Goal: Communication & Community: Share content

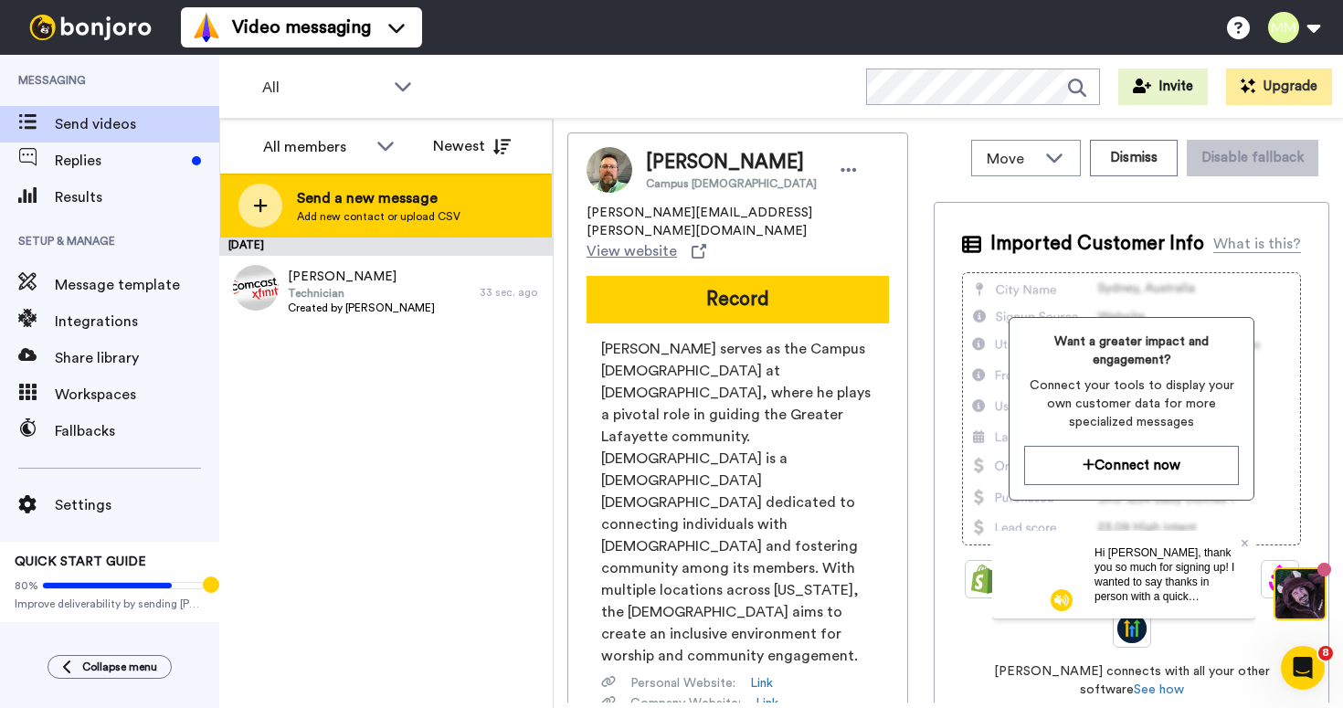
click at [387, 204] on span "Send a new message" at bounding box center [378, 198] width 163 height 22
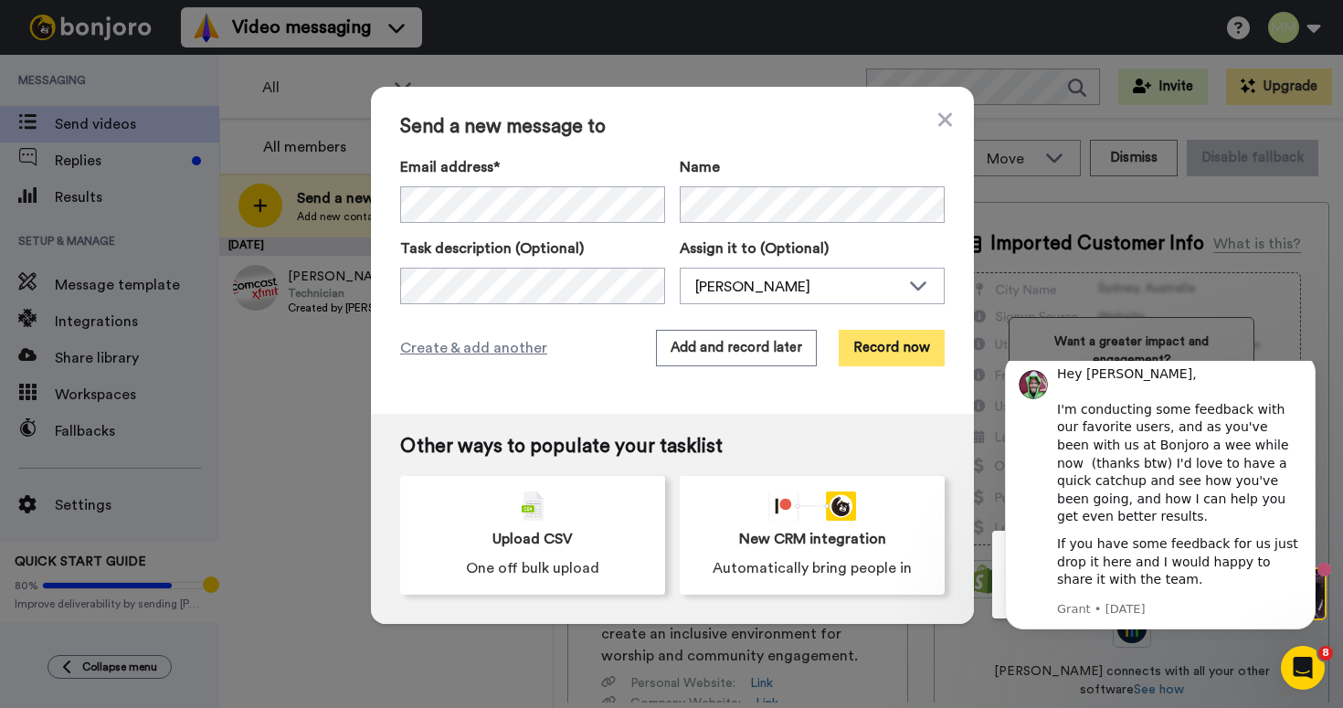
click at [921, 340] on button "Record now" at bounding box center [892, 348] width 106 height 37
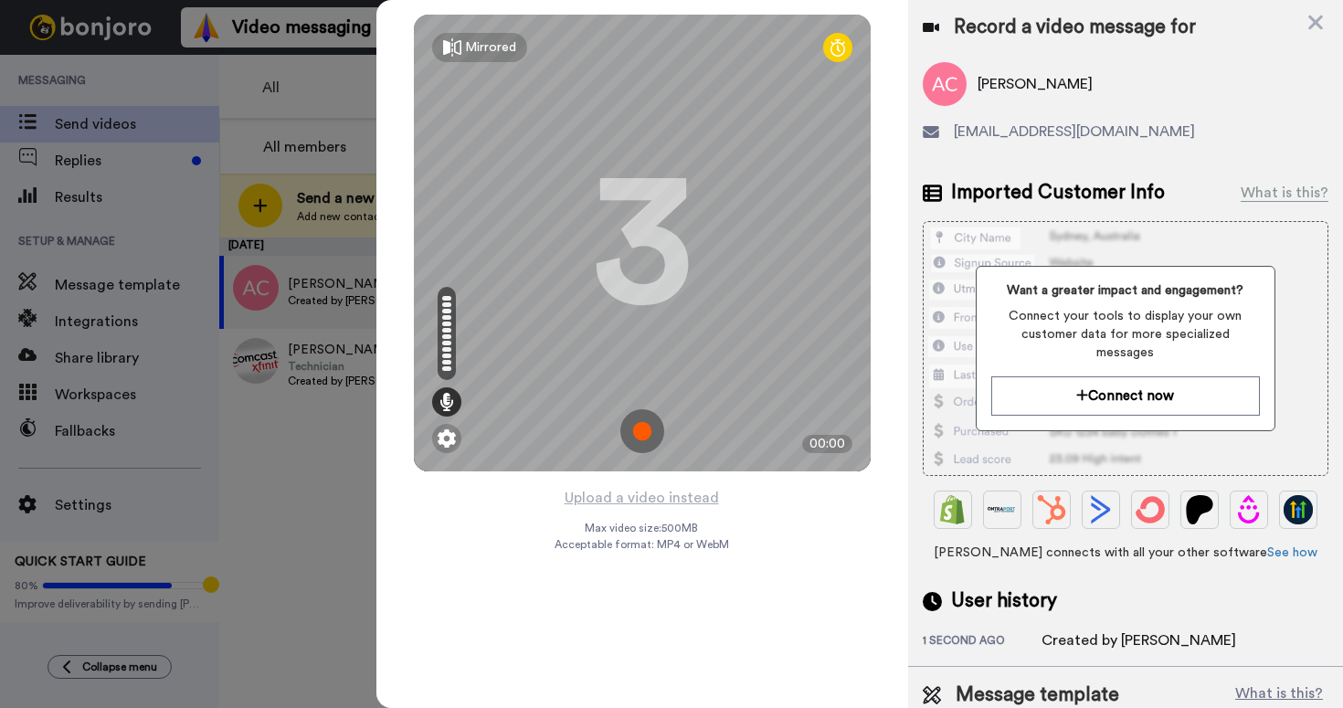
click at [632, 429] on img at bounding box center [642, 431] width 44 height 44
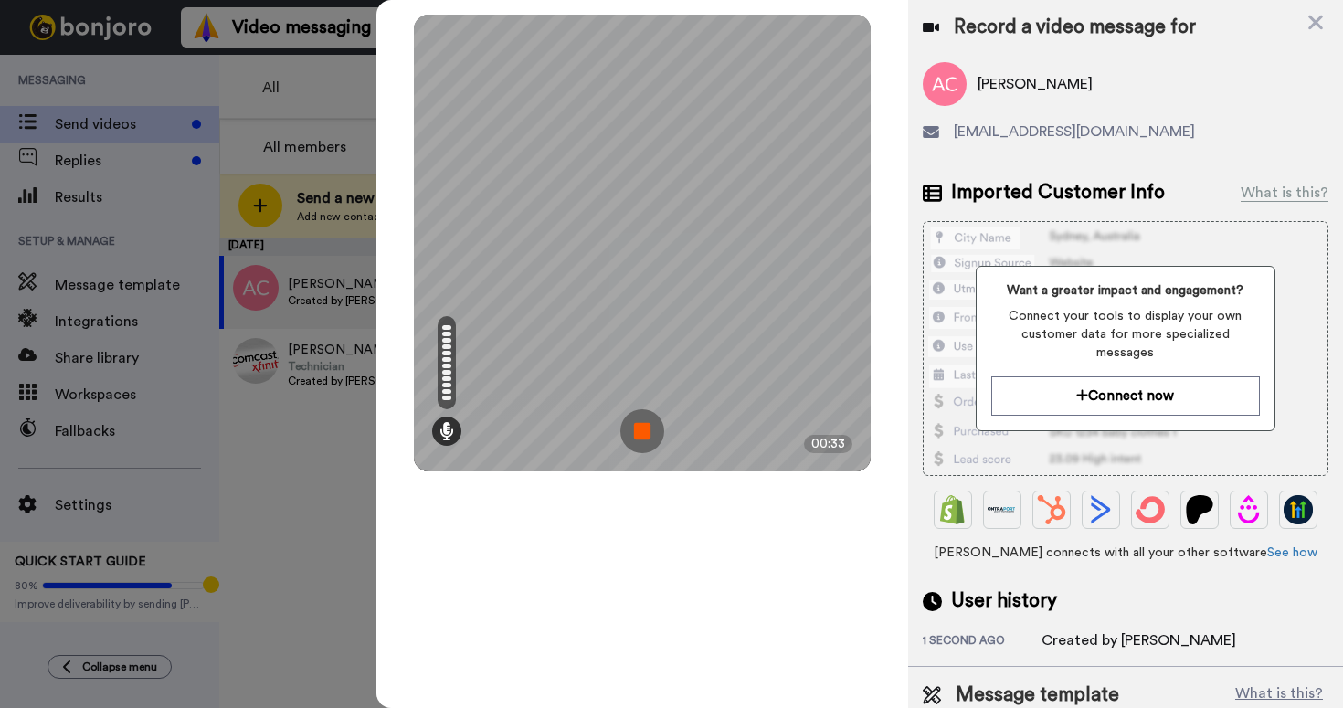
click at [636, 444] on img at bounding box center [642, 431] width 44 height 44
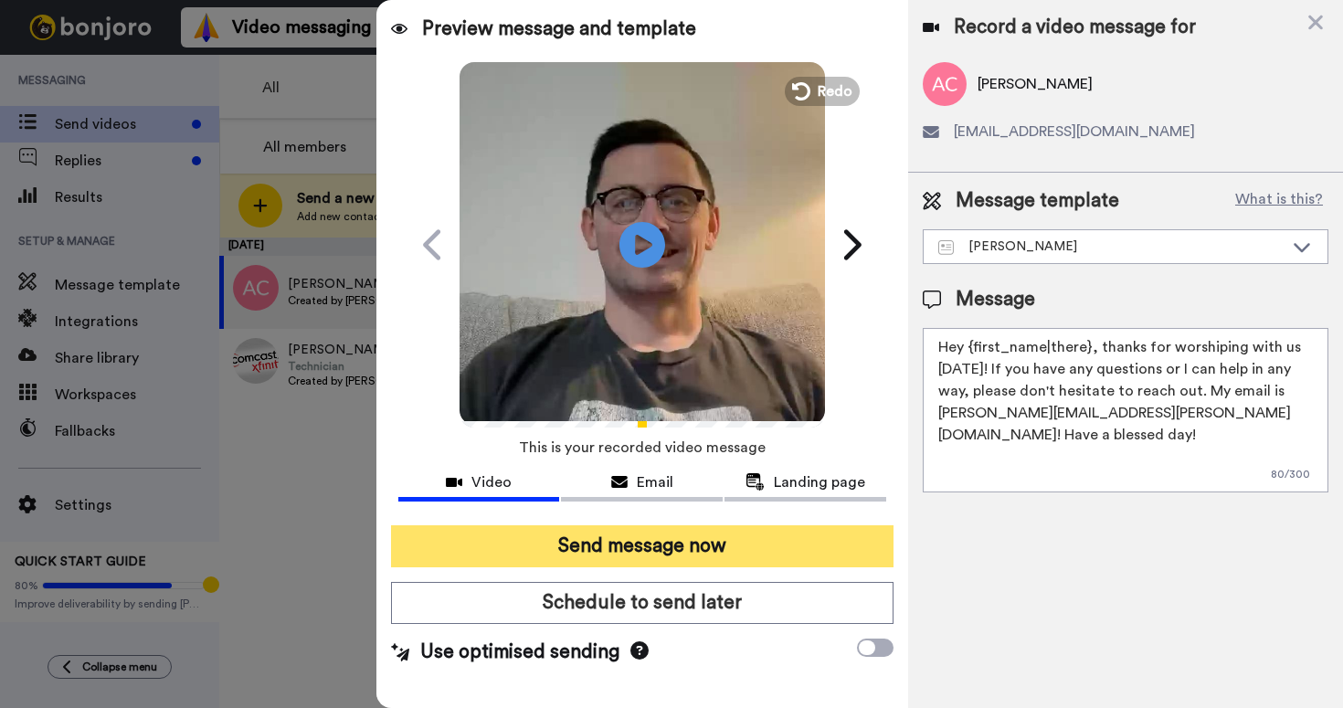
click at [662, 549] on button "Send message now" at bounding box center [642, 546] width 502 height 42
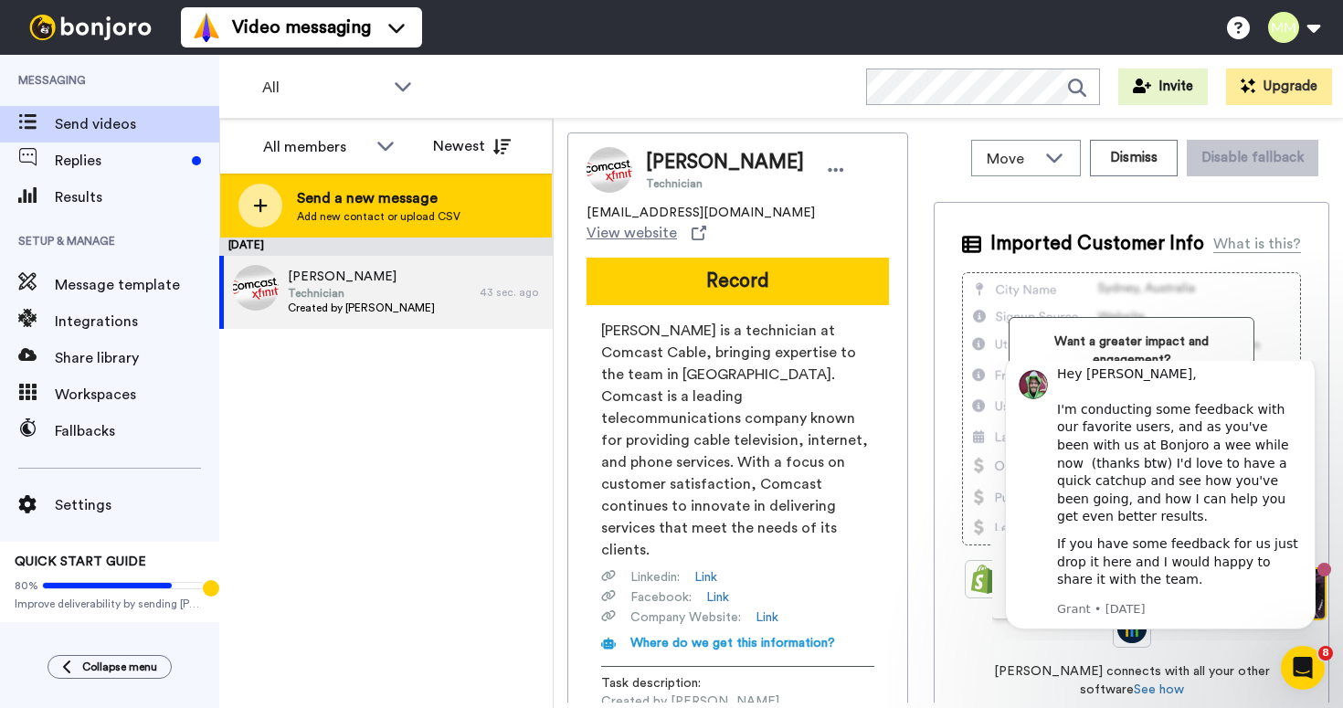
click at [460, 209] on div "Send a new message Add new contact or upload CSV" at bounding box center [386, 206] width 332 height 64
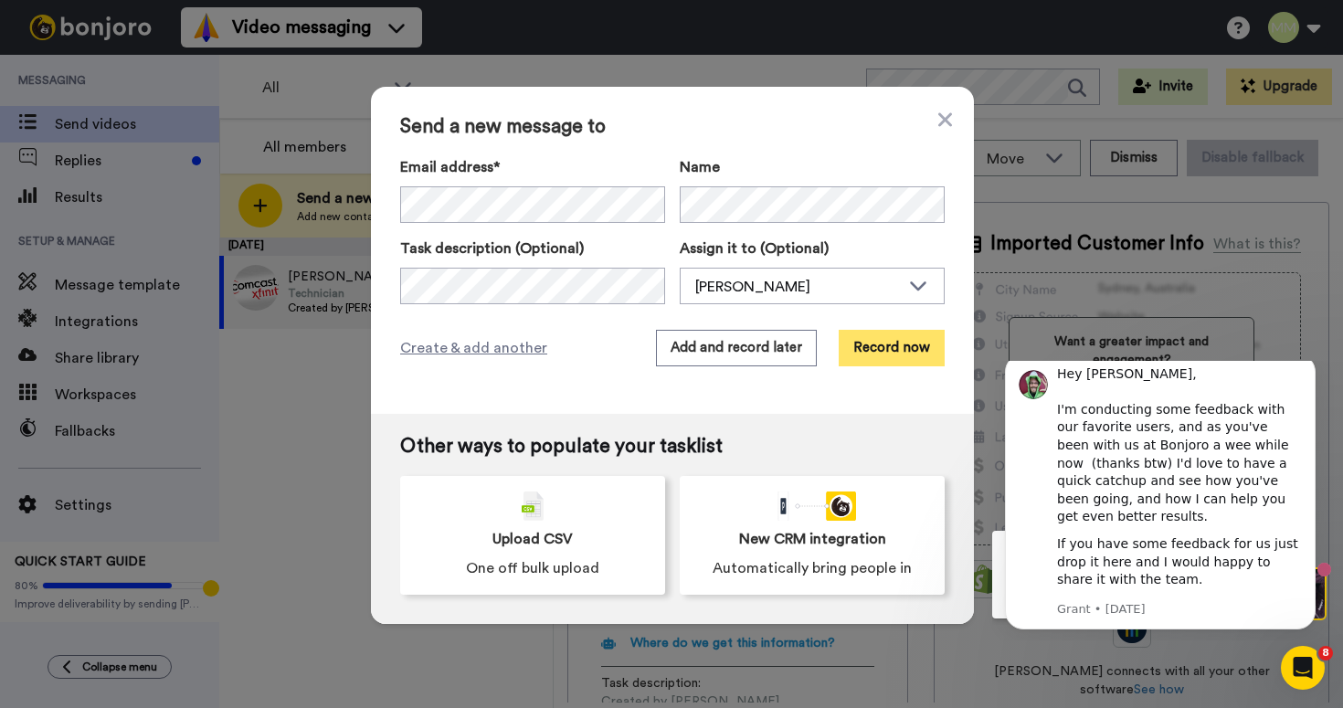
click at [871, 347] on button "Record now" at bounding box center [892, 348] width 106 height 37
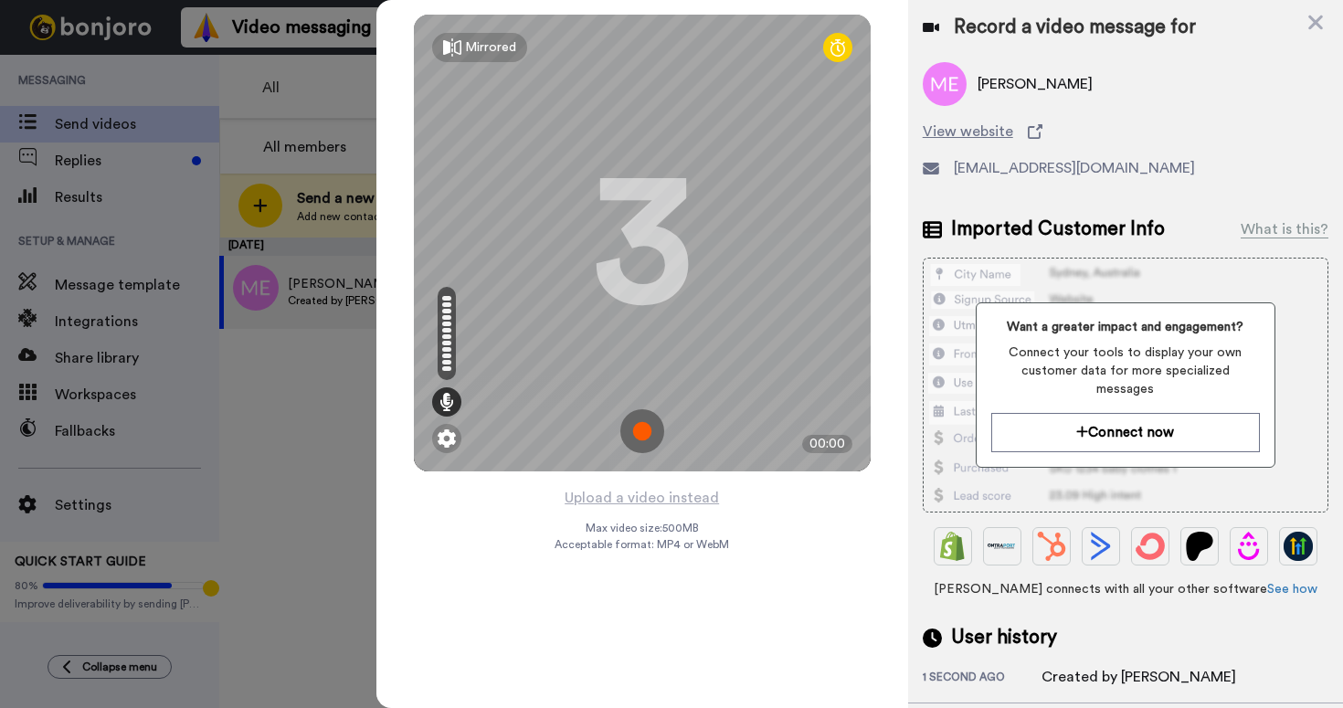
click at [635, 422] on img at bounding box center [642, 431] width 44 height 44
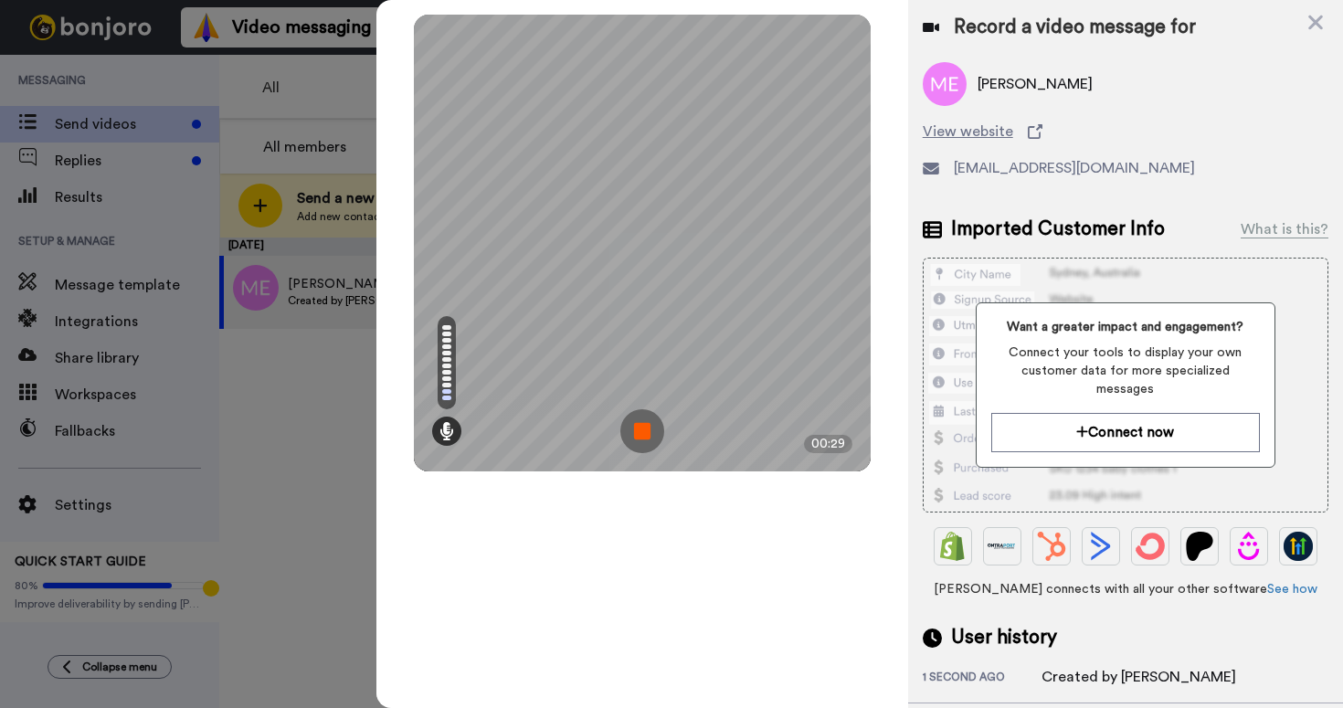
click at [643, 438] on img at bounding box center [642, 431] width 44 height 44
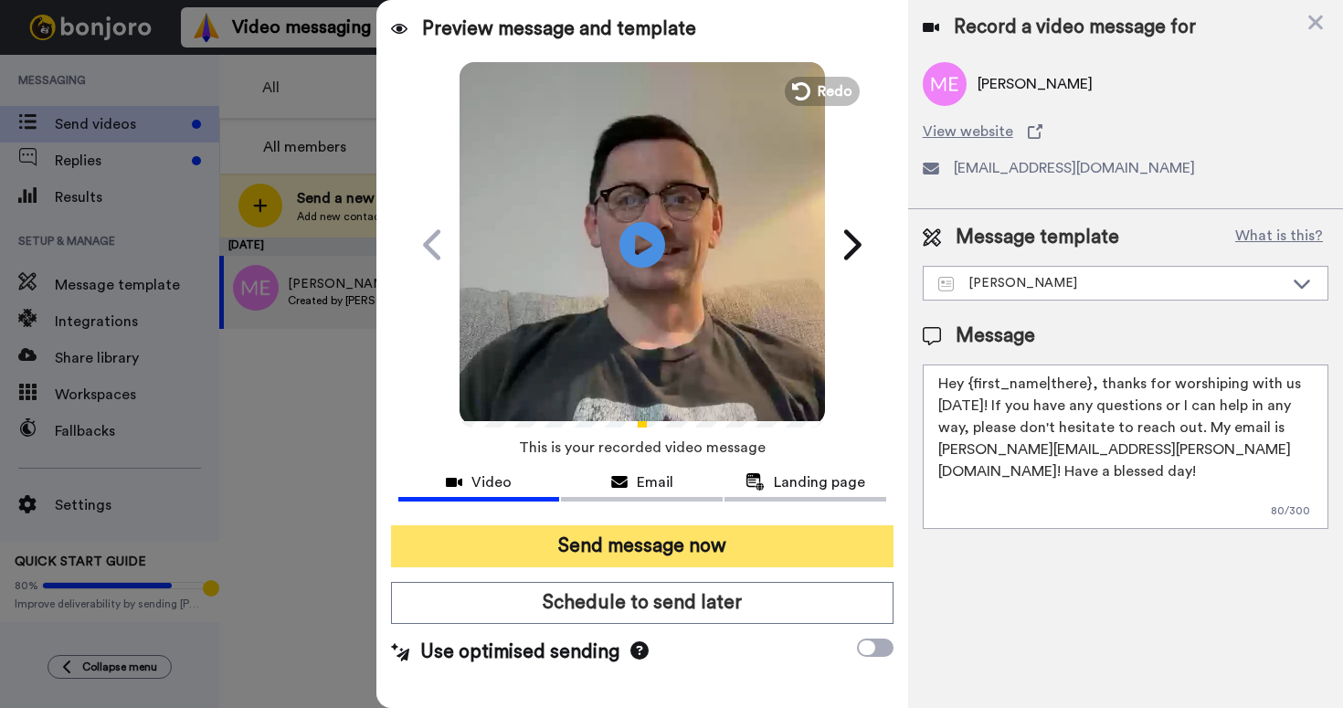
click at [702, 544] on button "Send message now" at bounding box center [642, 546] width 502 height 42
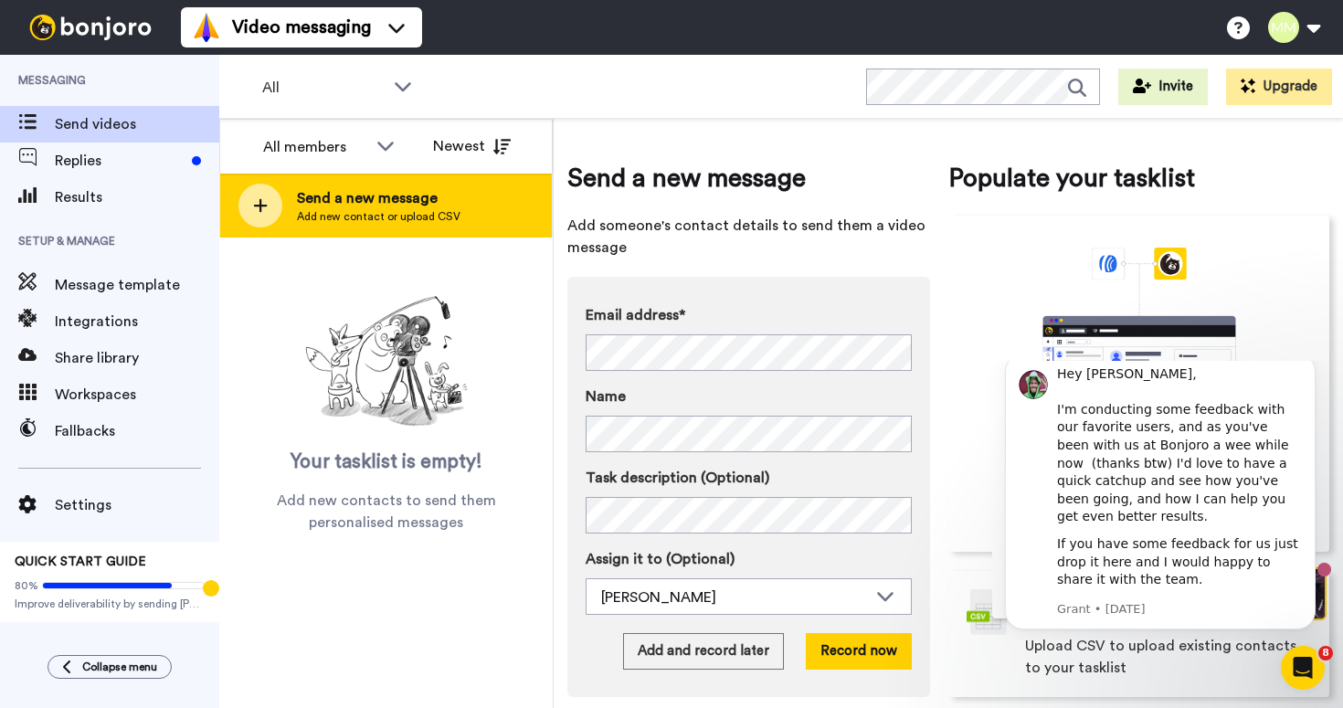
click at [421, 214] on span "Add new contact or upload CSV" at bounding box center [378, 216] width 163 height 15
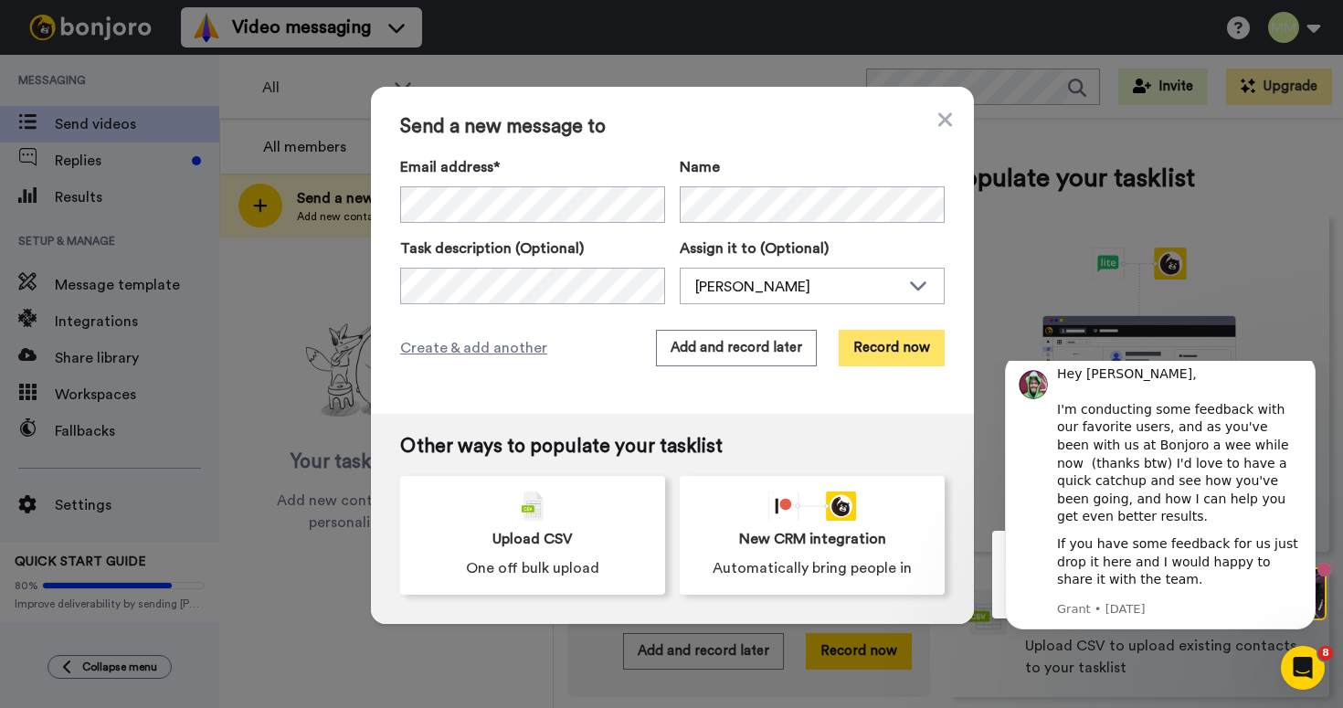
click at [902, 340] on button "Record now" at bounding box center [892, 348] width 106 height 37
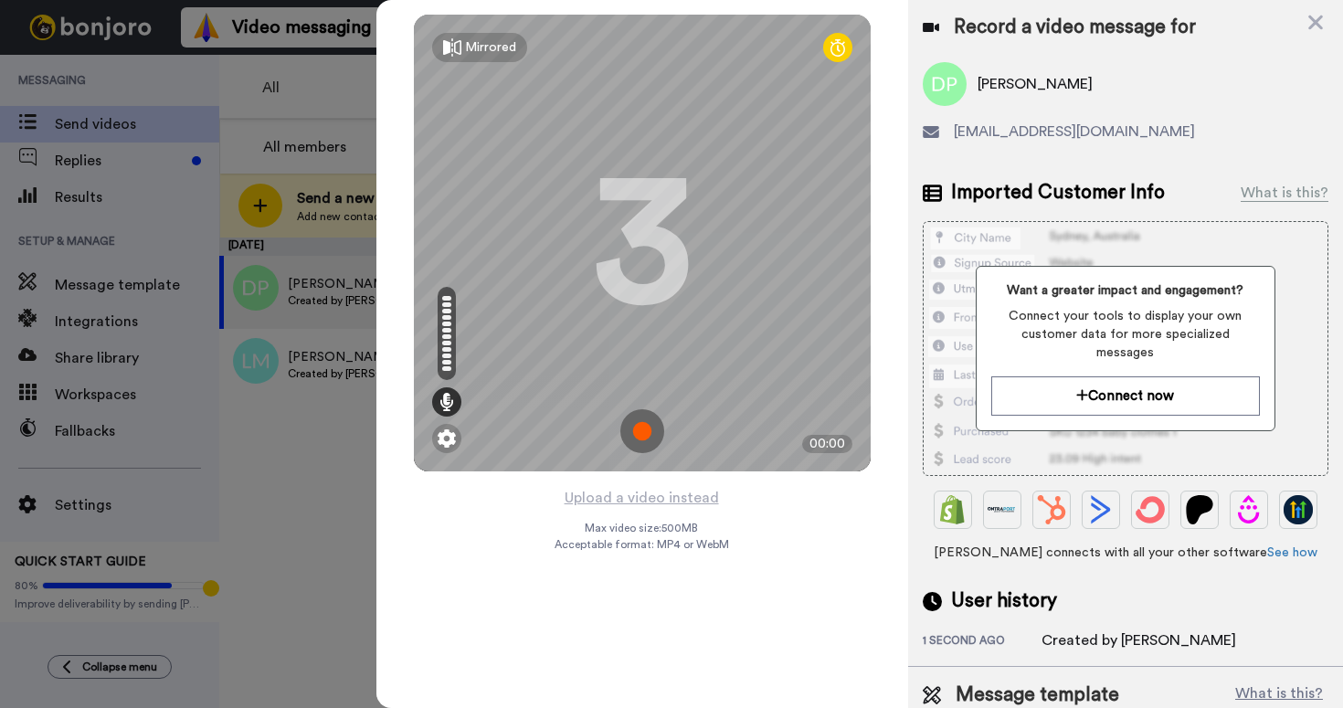
click at [643, 428] on img at bounding box center [642, 431] width 44 height 44
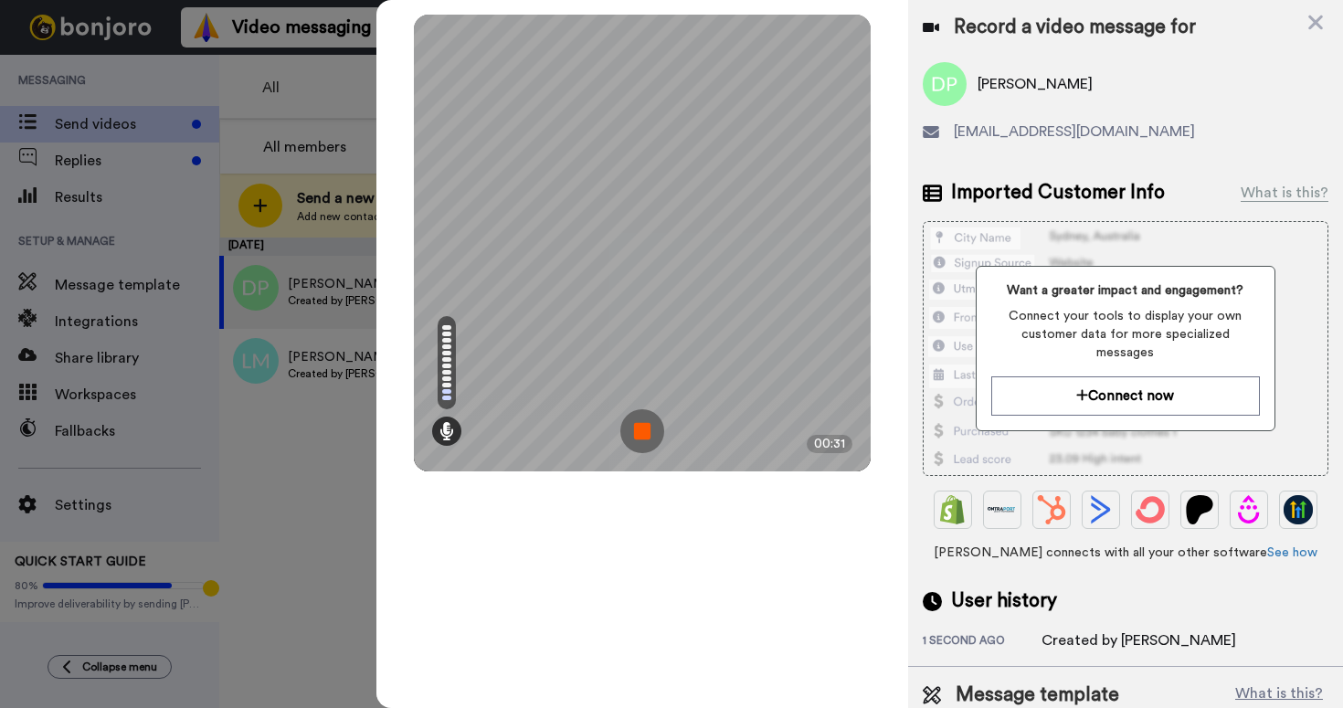
click at [637, 440] on img at bounding box center [642, 431] width 44 height 44
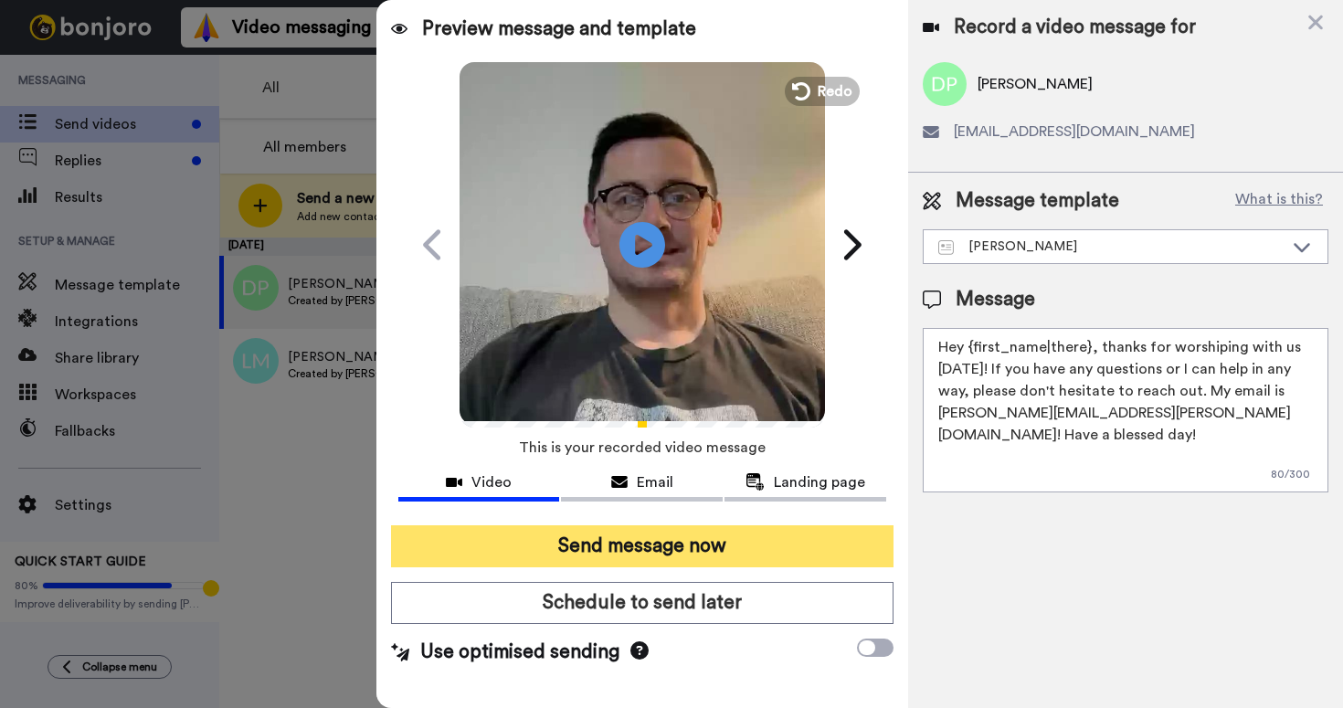
click at [617, 554] on button "Send message now" at bounding box center [642, 546] width 502 height 42
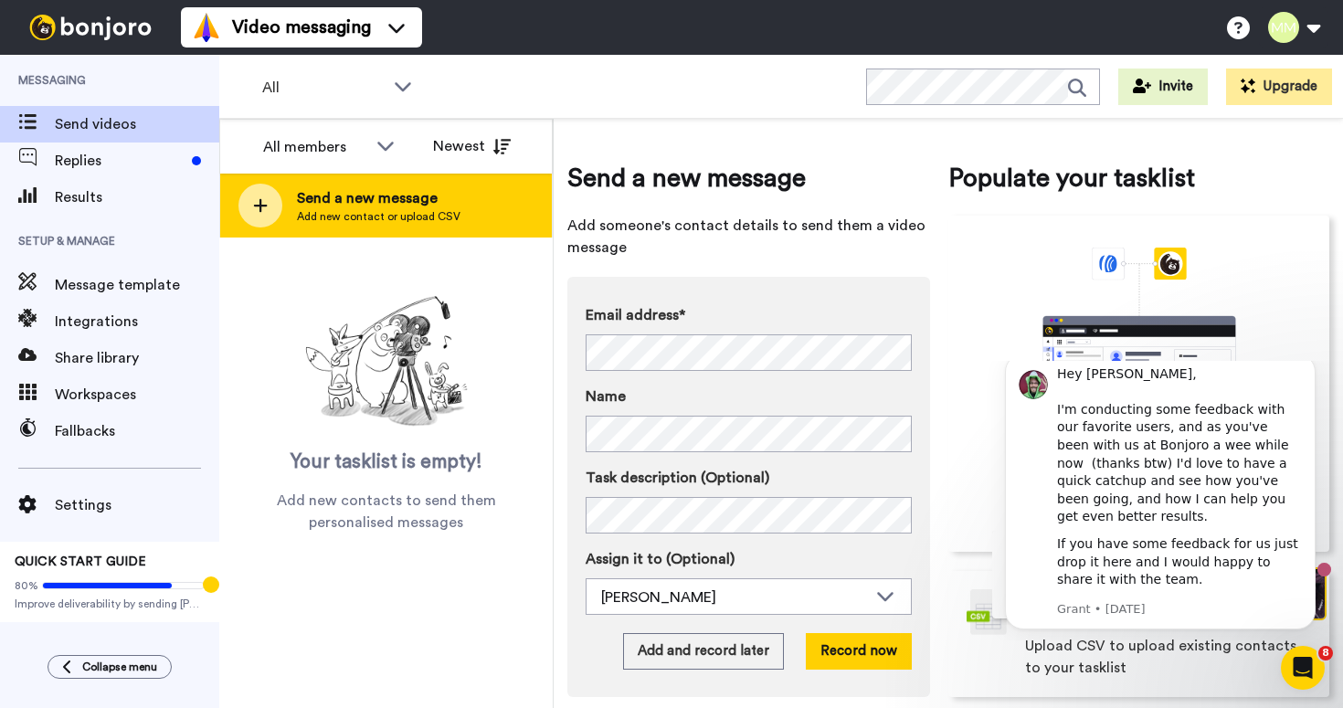
click at [420, 206] on span "Send a new message" at bounding box center [378, 198] width 163 height 22
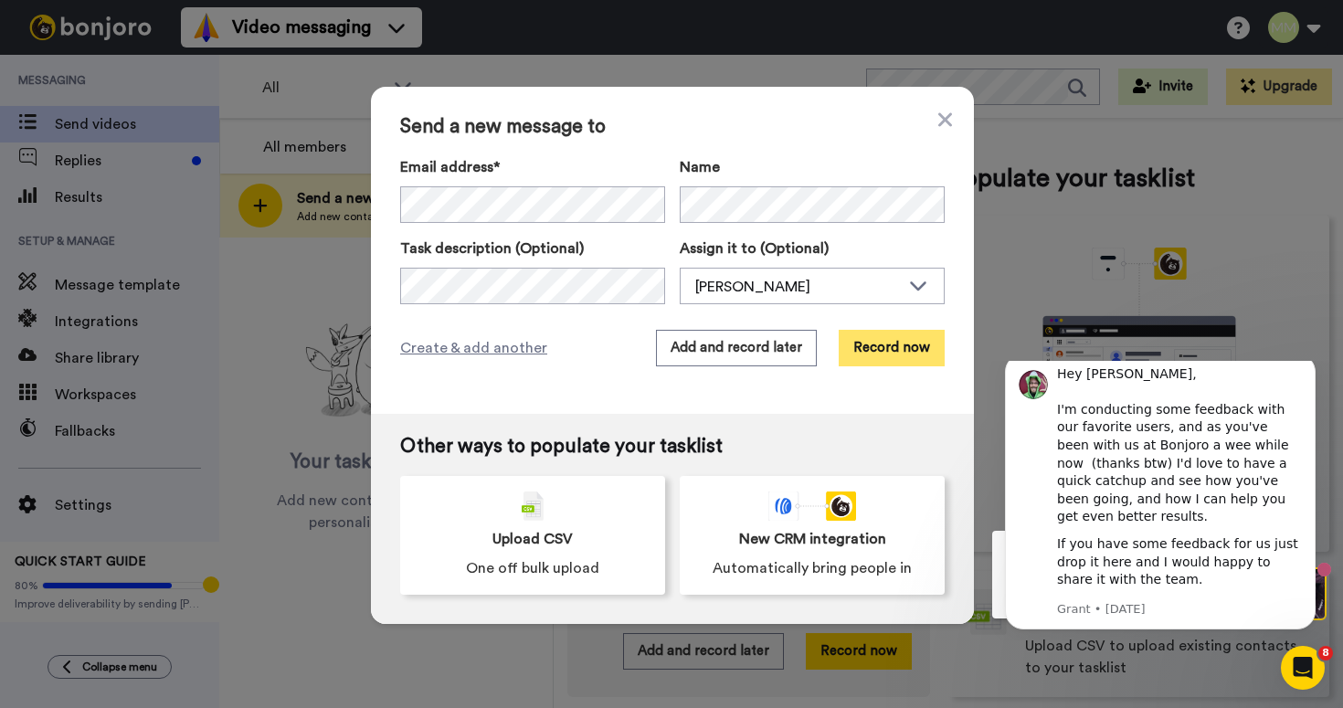
click at [896, 336] on button "Record now" at bounding box center [892, 348] width 106 height 37
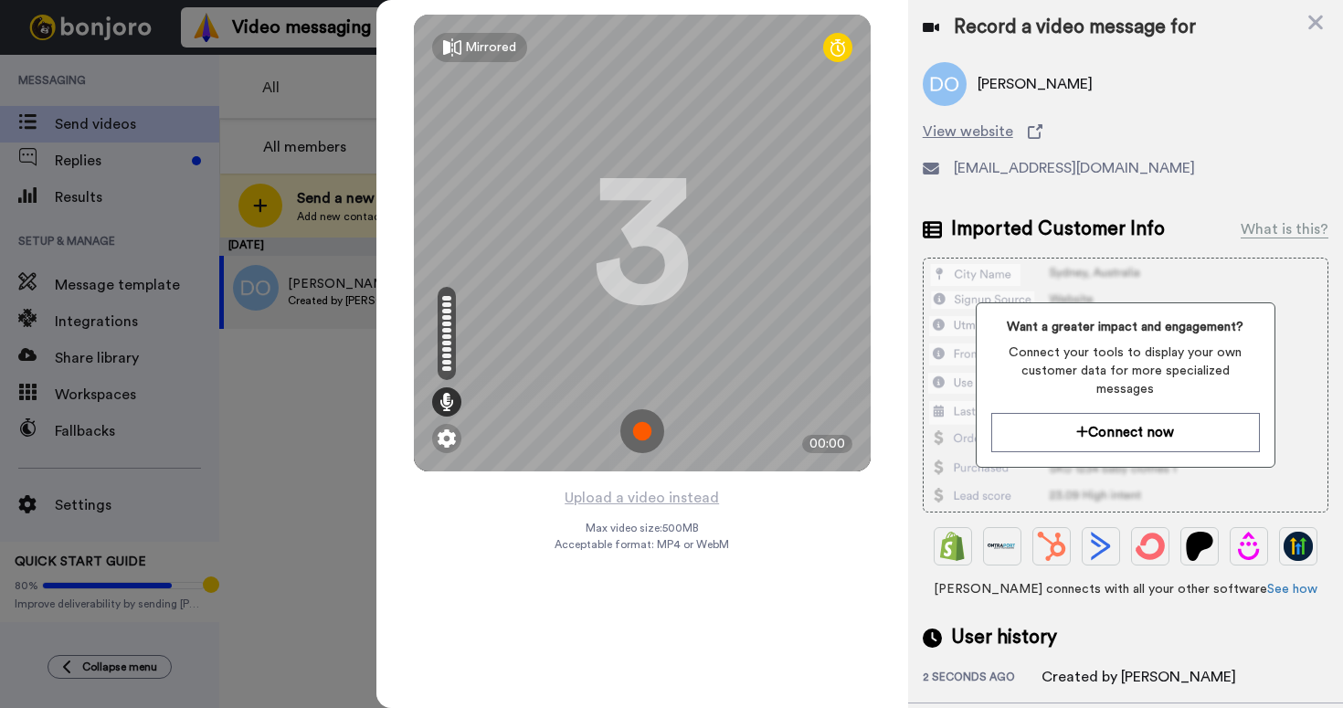
click at [646, 436] on img at bounding box center [642, 431] width 44 height 44
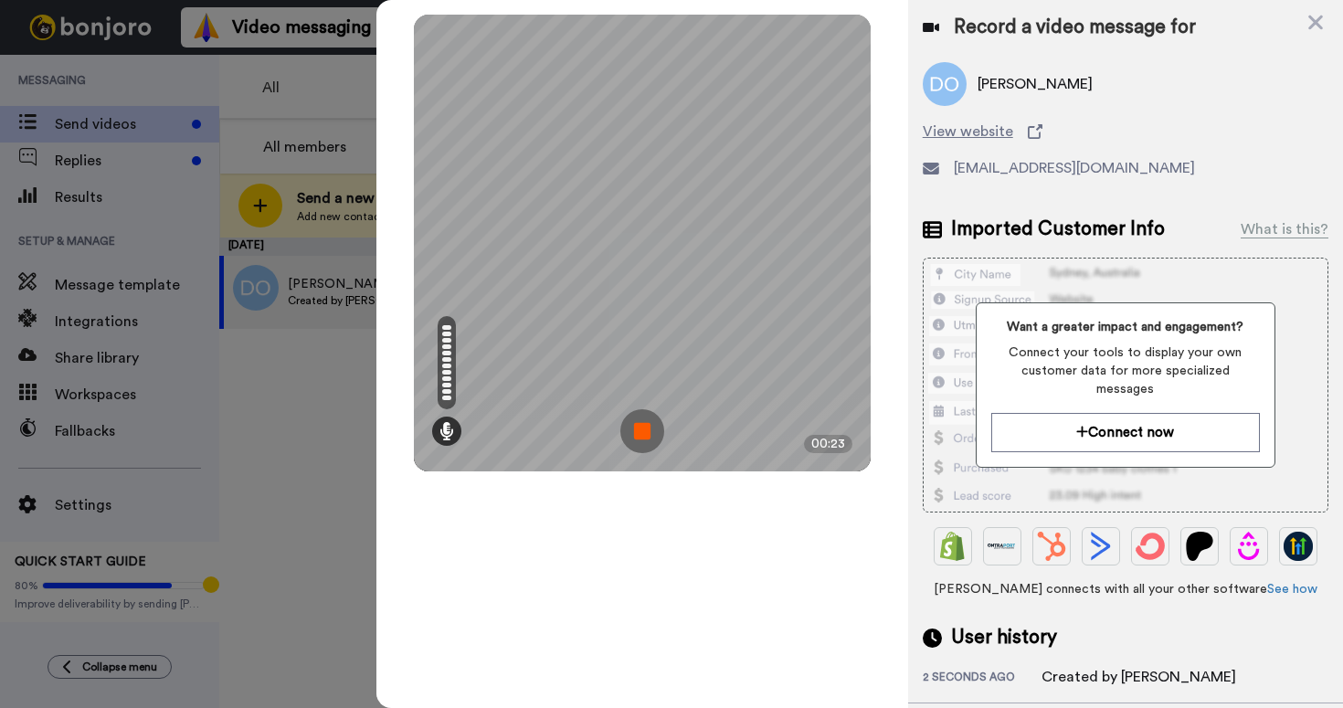
click at [638, 444] on img at bounding box center [642, 431] width 44 height 44
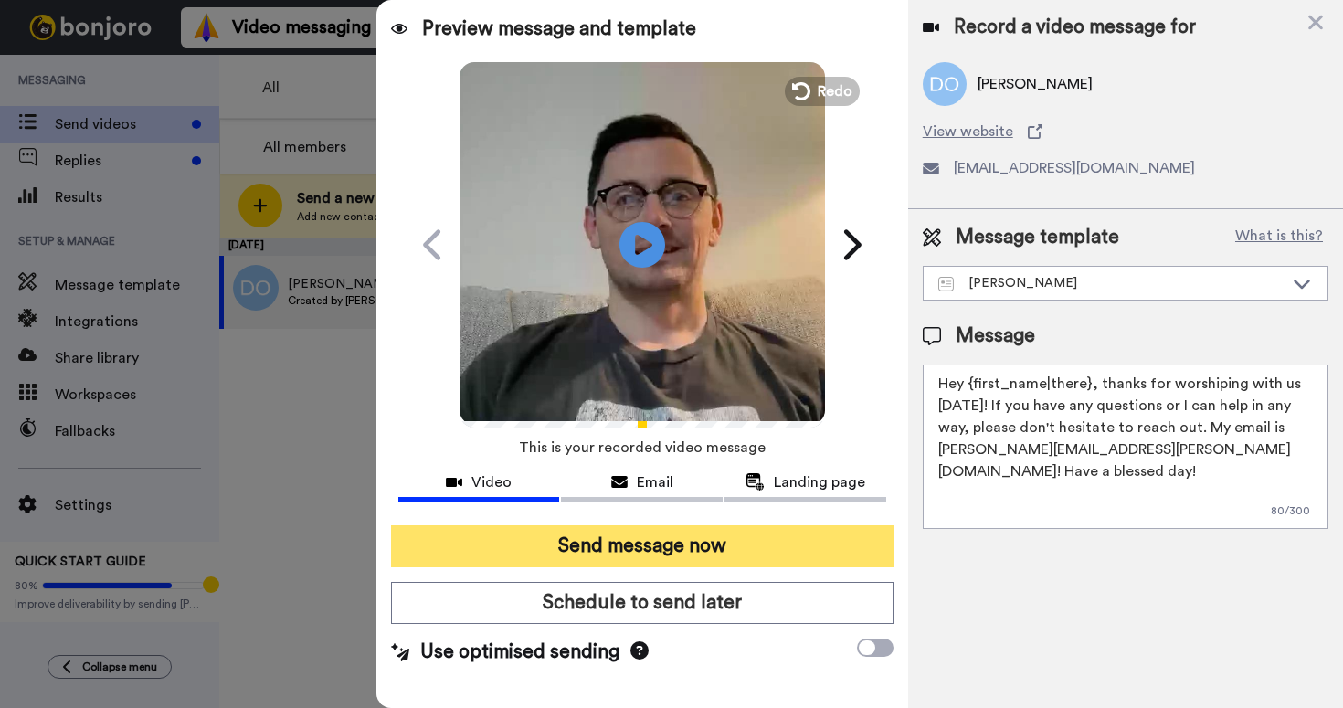
click at [690, 539] on button "Send message now" at bounding box center [642, 546] width 502 height 42
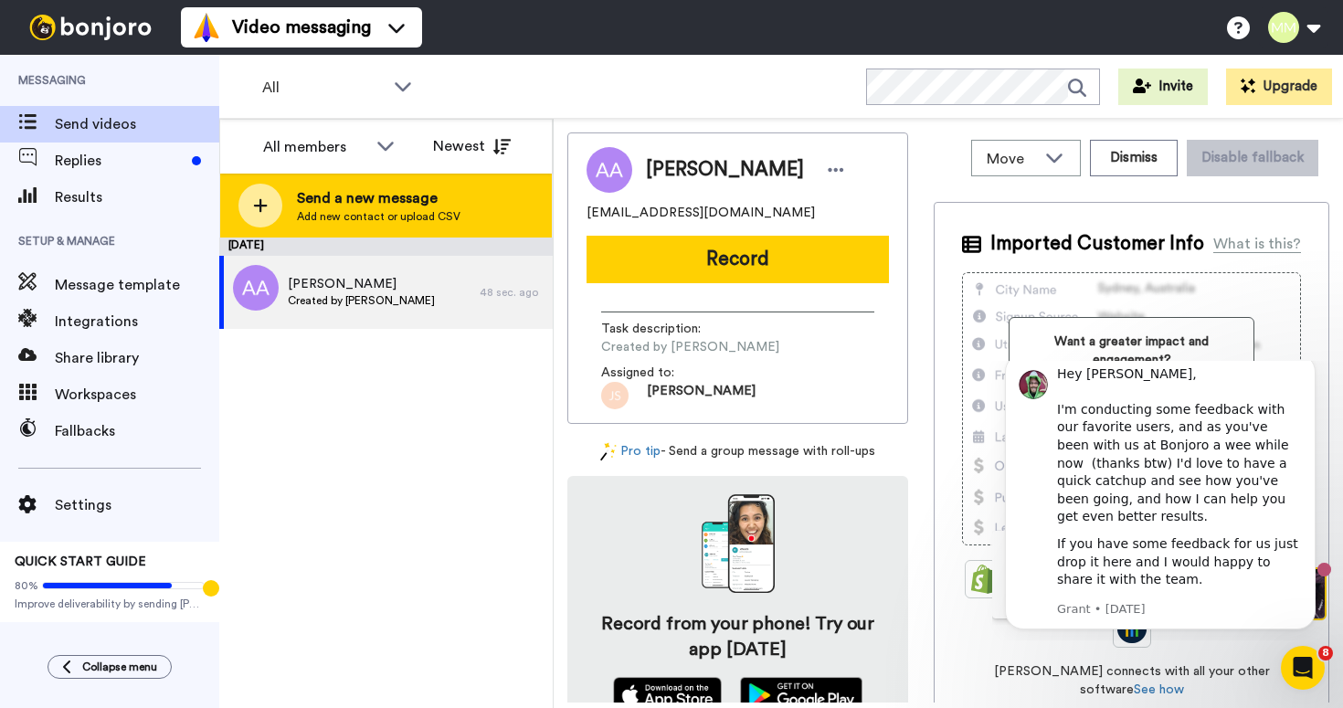
click at [404, 203] on span "Send a new message" at bounding box center [378, 198] width 163 height 22
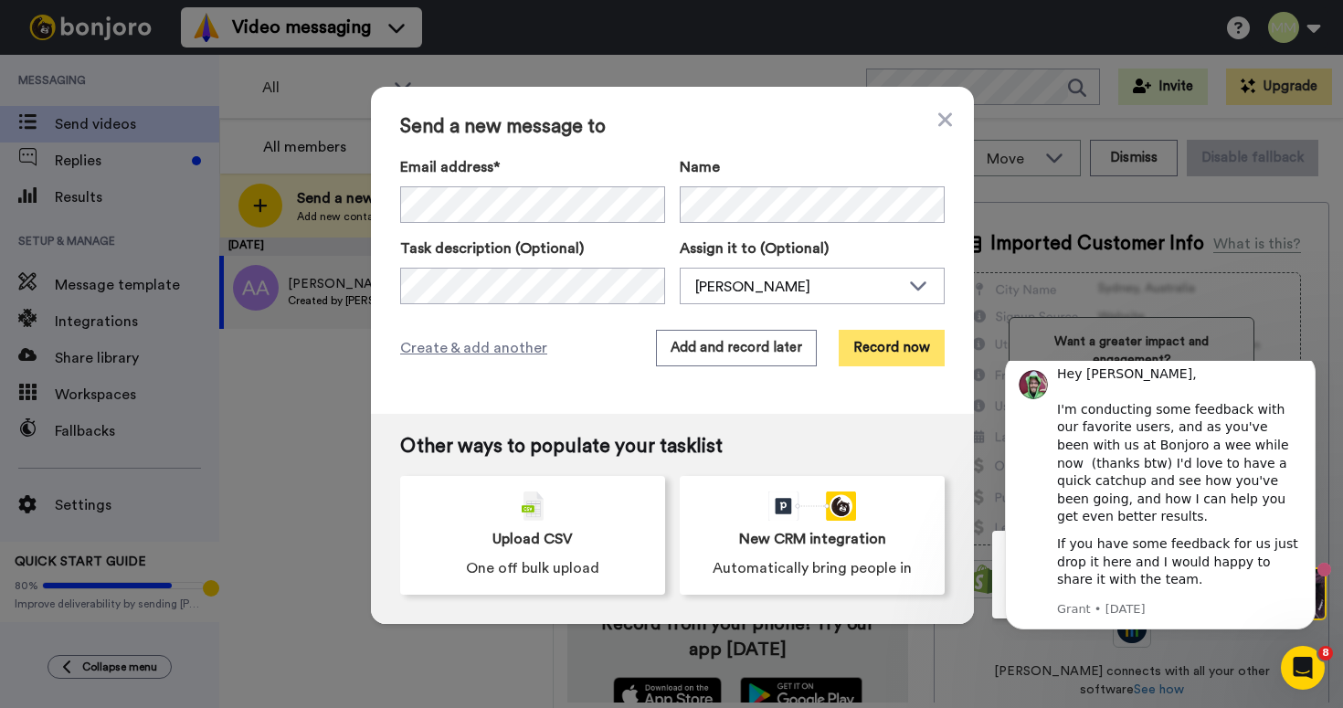
click at [860, 339] on button "Record now" at bounding box center [892, 348] width 106 height 37
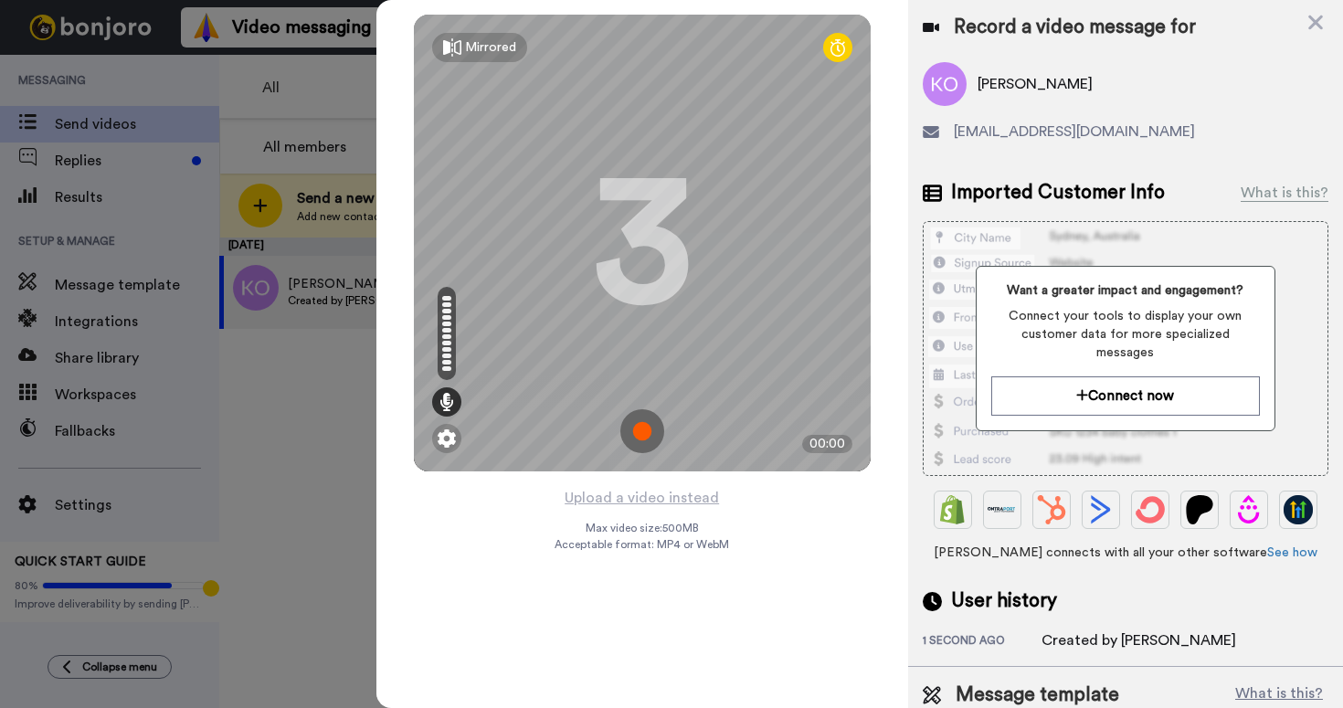
click at [641, 433] on img at bounding box center [642, 431] width 44 height 44
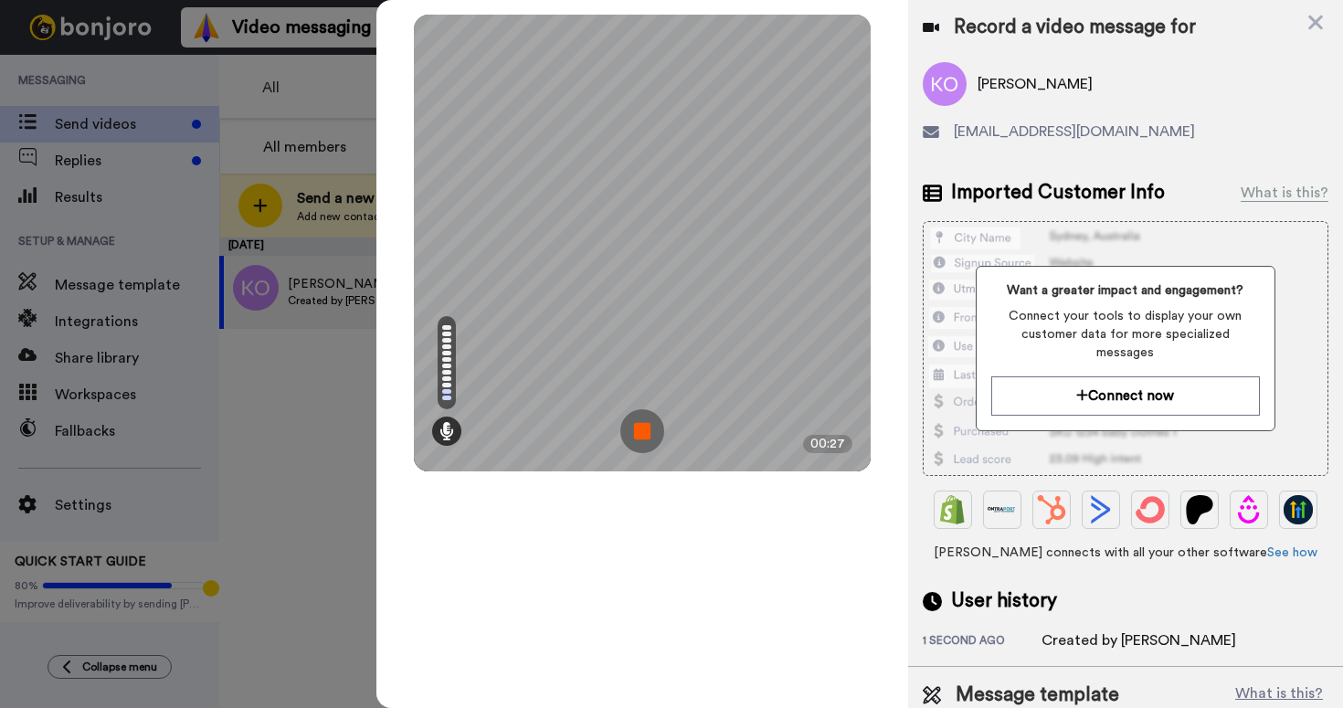
click at [643, 427] on img at bounding box center [642, 431] width 44 height 44
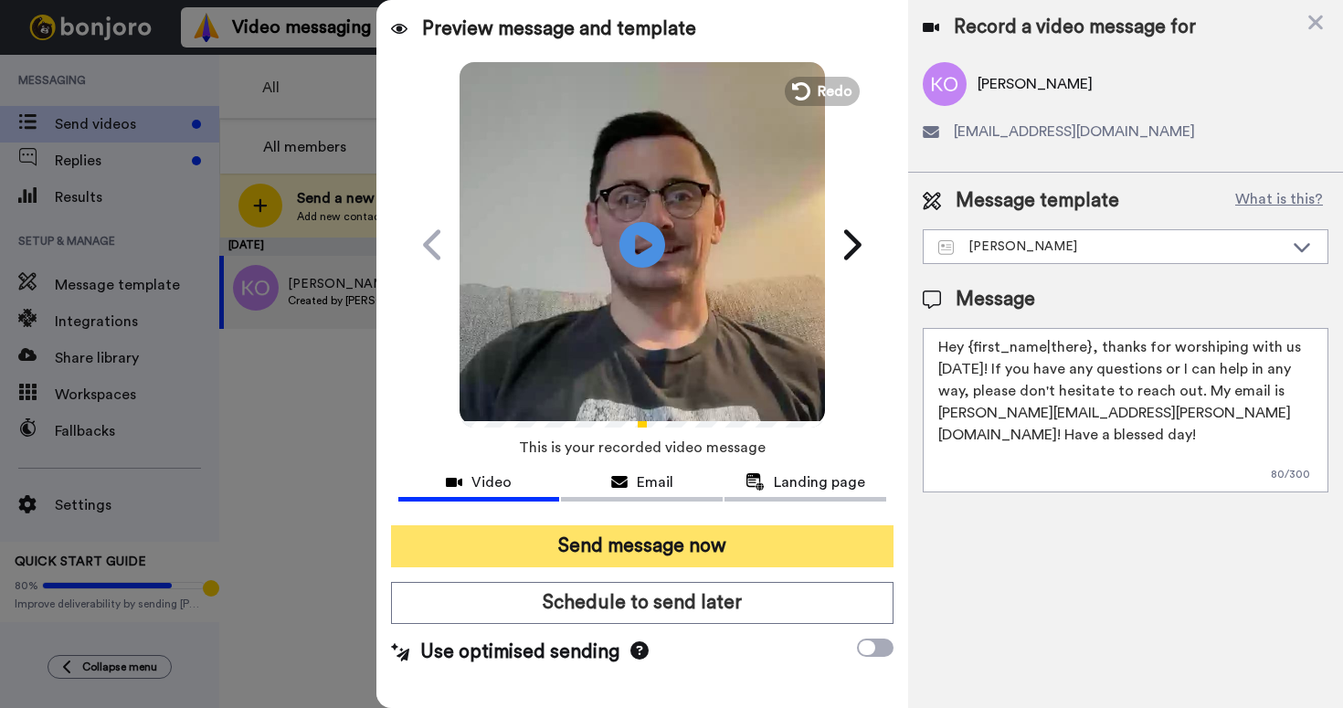
click at [629, 541] on button "Send message now" at bounding box center [642, 546] width 502 height 42
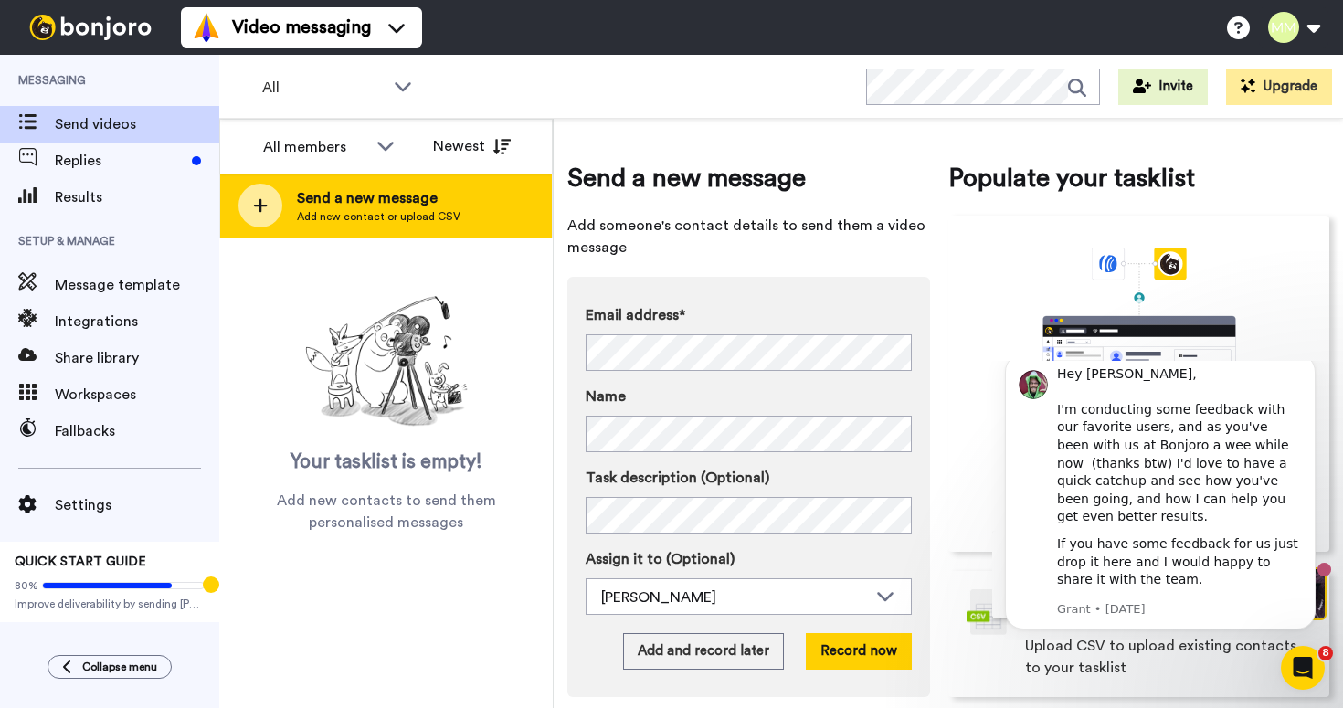
click at [344, 207] on span "Send a new message" at bounding box center [378, 198] width 163 height 22
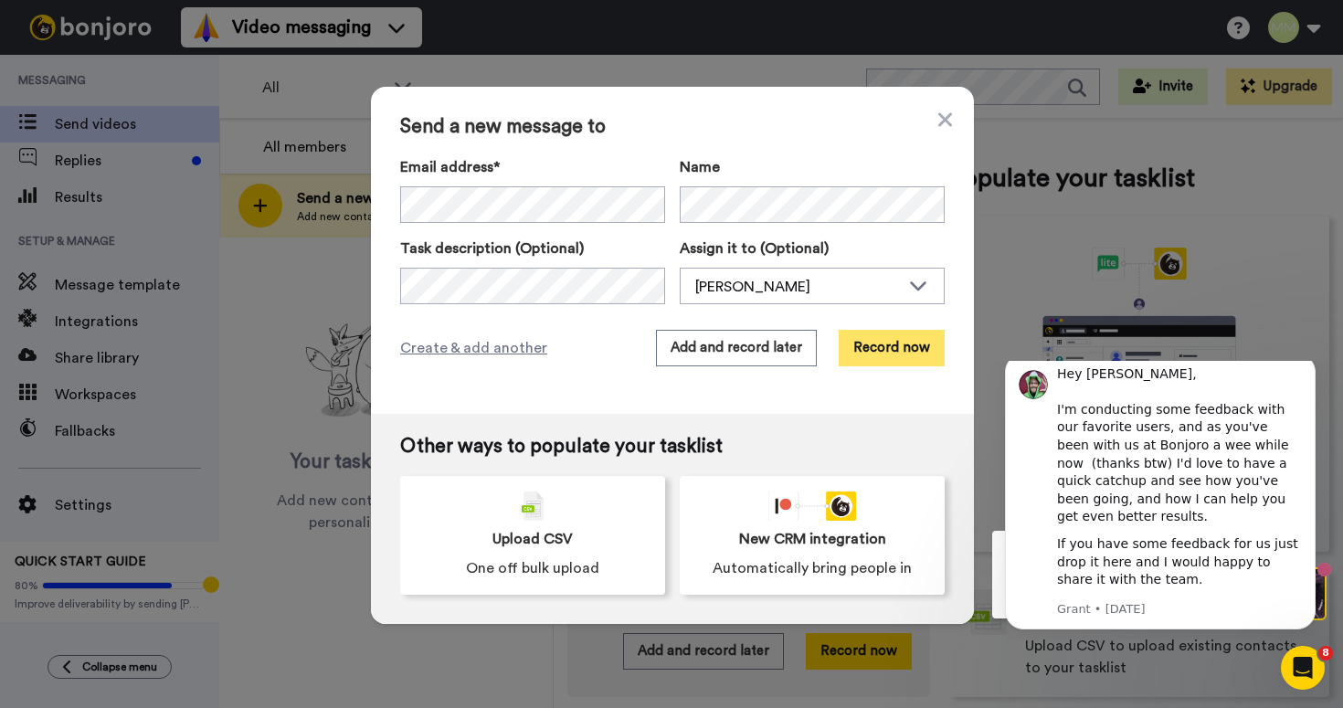
click at [885, 347] on button "Record now" at bounding box center [892, 348] width 106 height 37
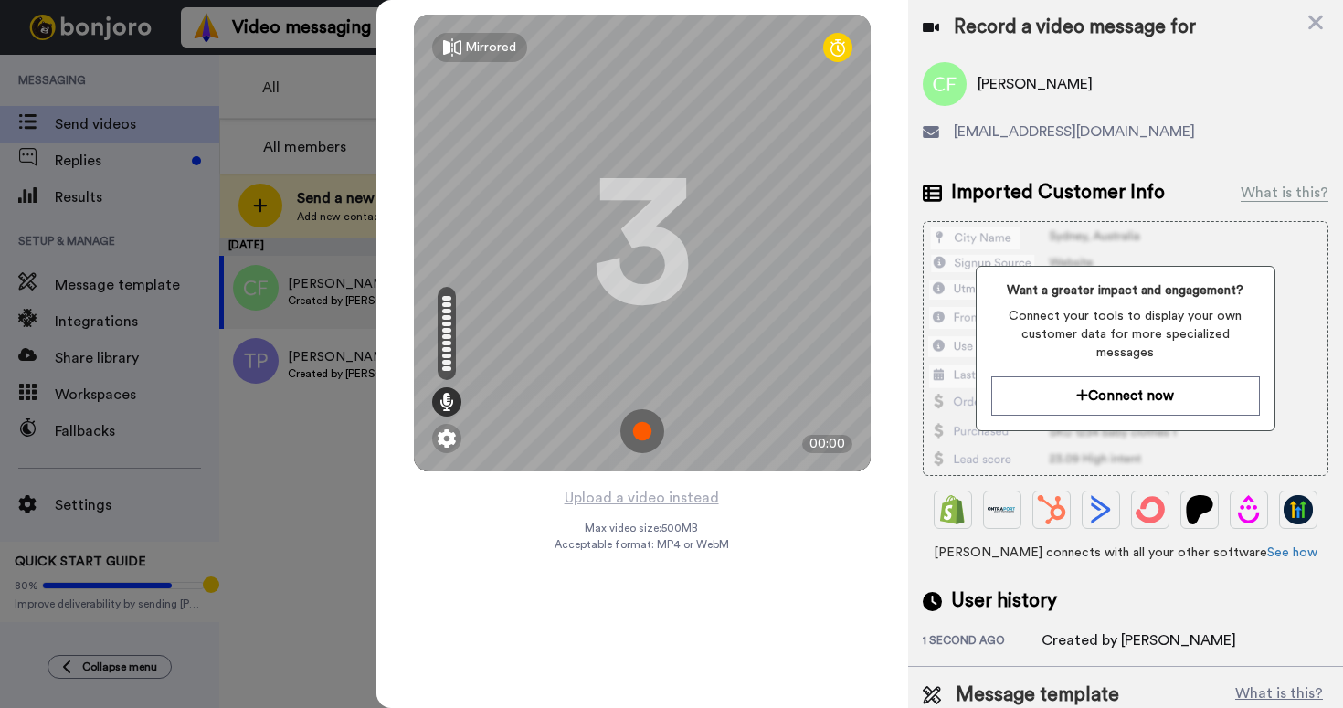
click at [645, 433] on img at bounding box center [642, 431] width 44 height 44
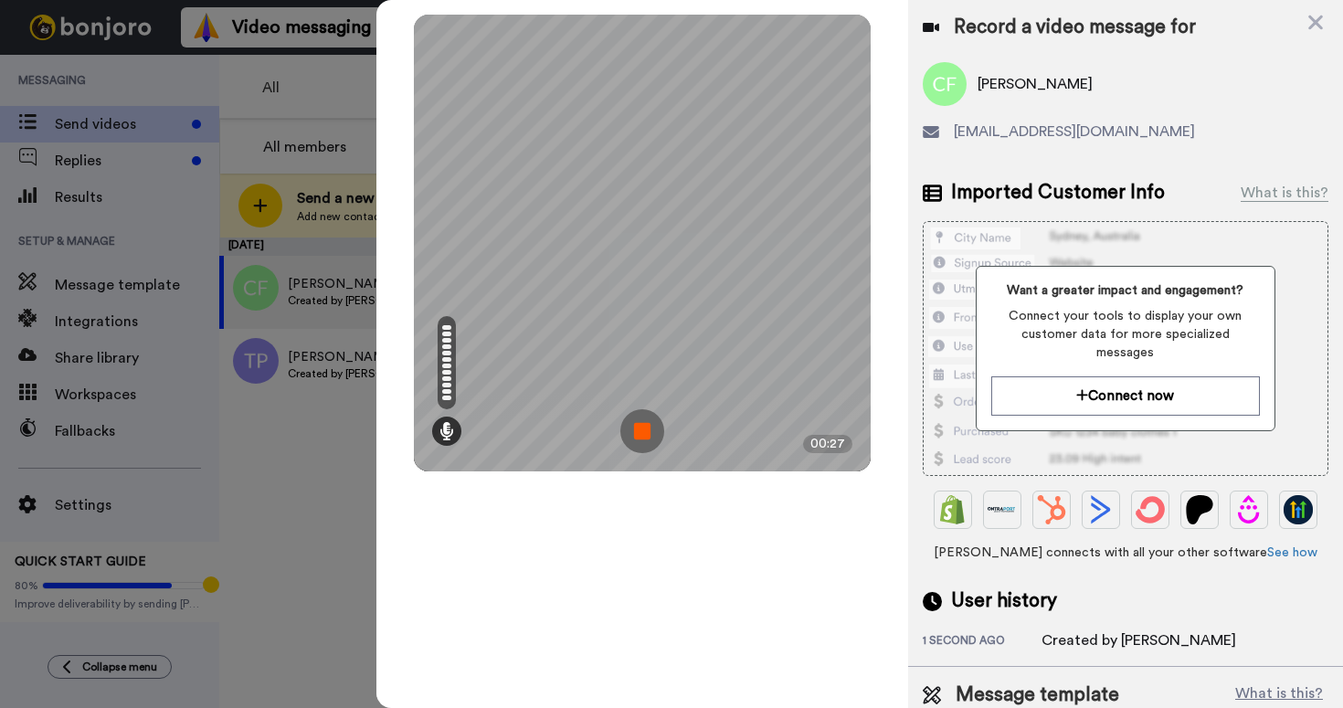
click at [642, 432] on img at bounding box center [642, 431] width 44 height 44
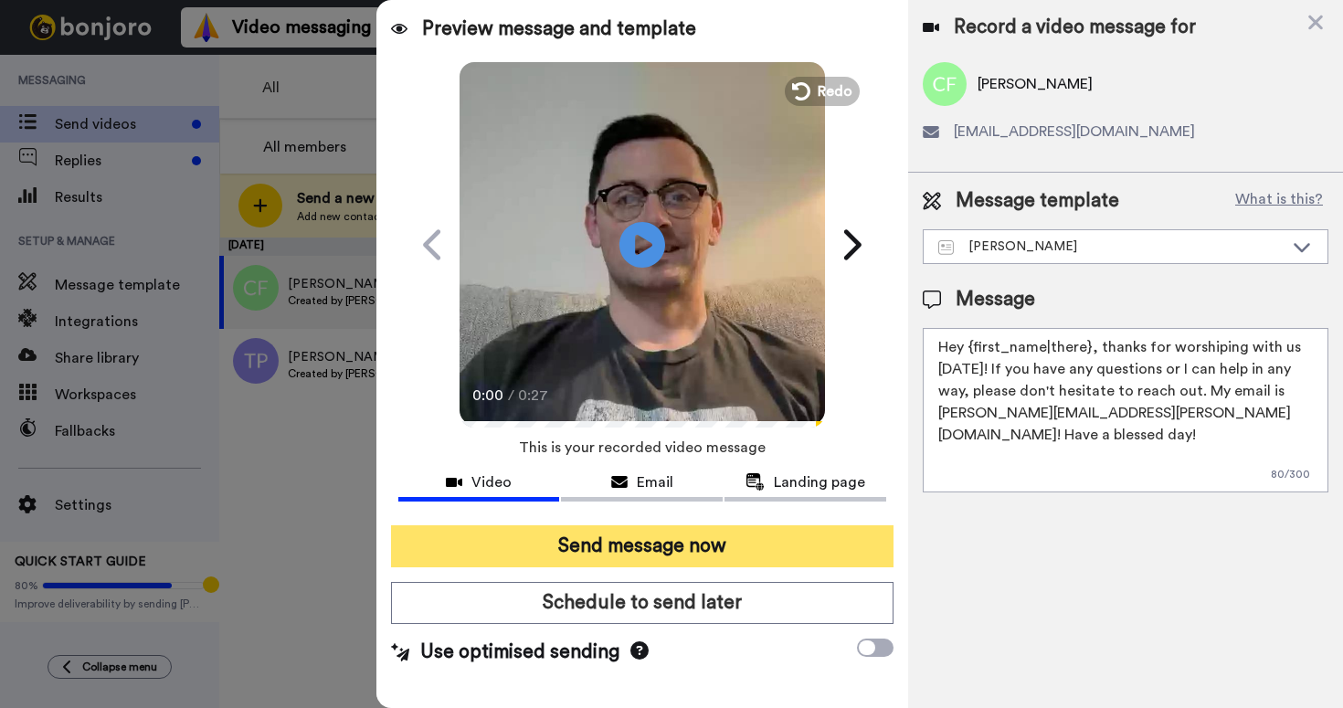
click at [630, 532] on button "Send message now" at bounding box center [642, 546] width 502 height 42
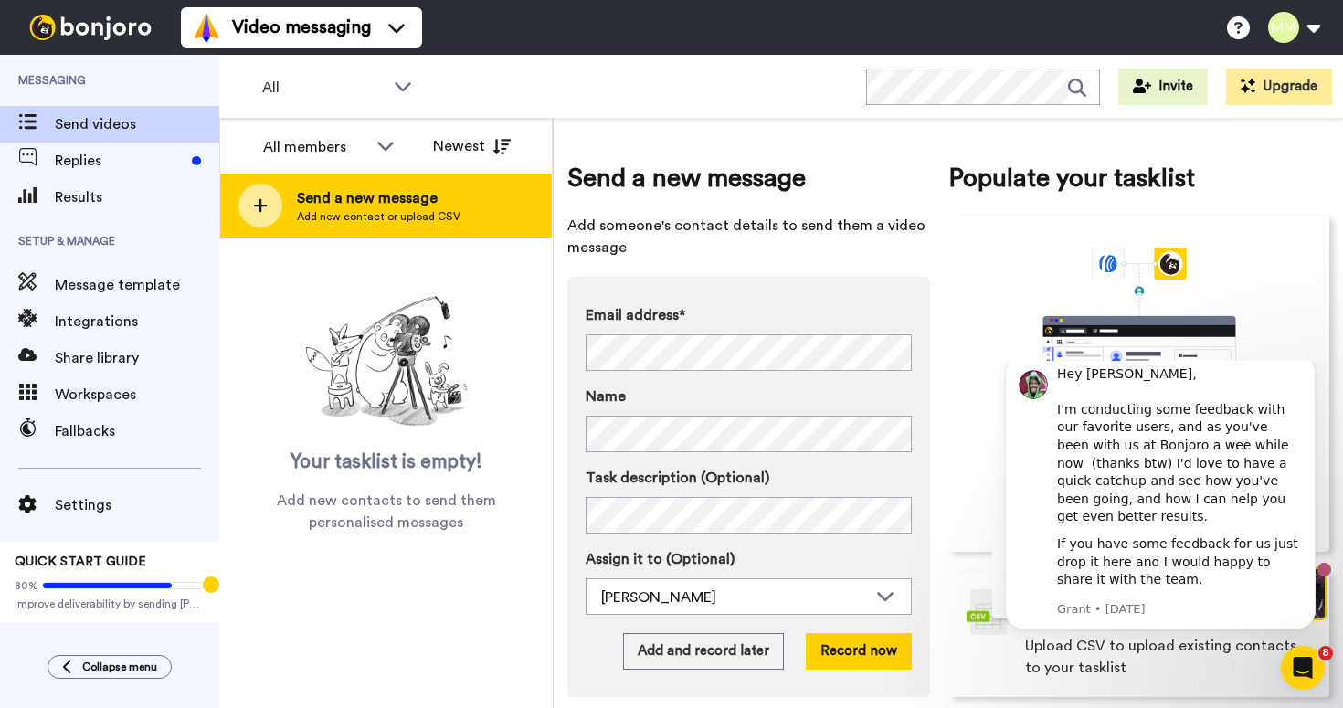
click at [399, 212] on span "Add new contact or upload CSV" at bounding box center [378, 216] width 163 height 15
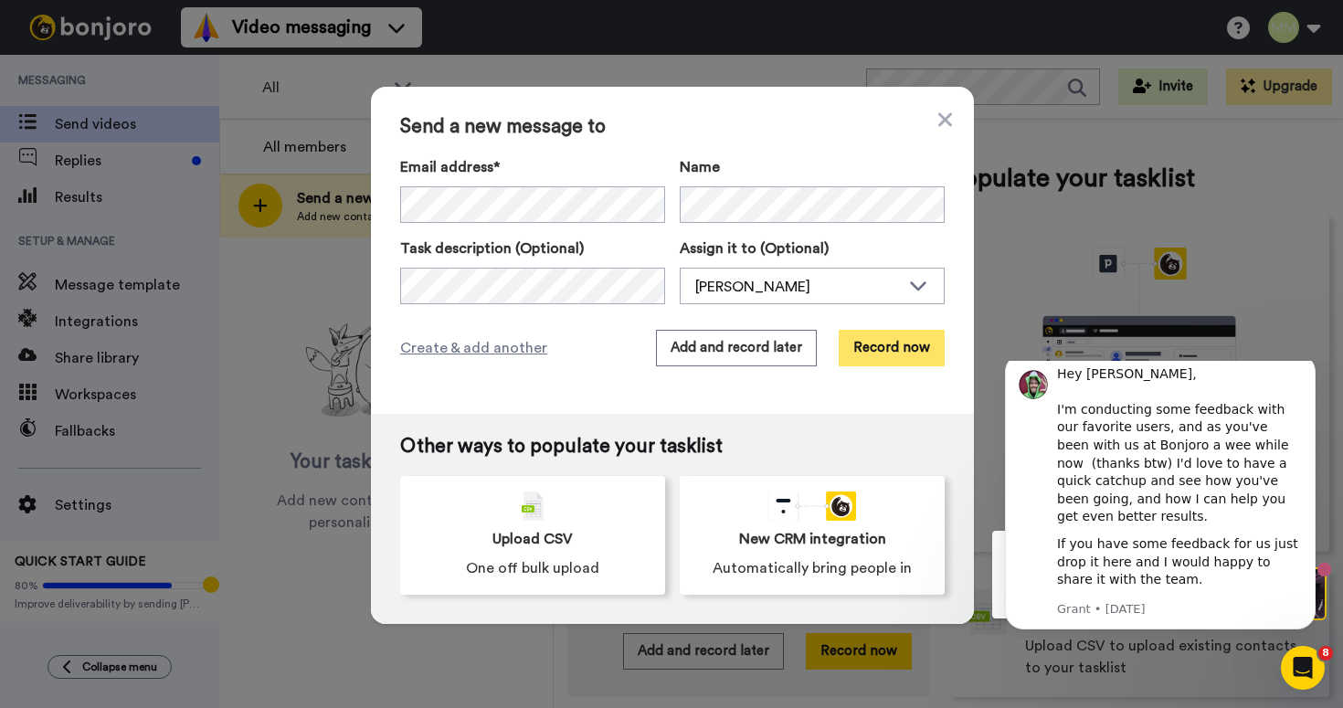
click at [894, 356] on button "Record now" at bounding box center [892, 348] width 106 height 37
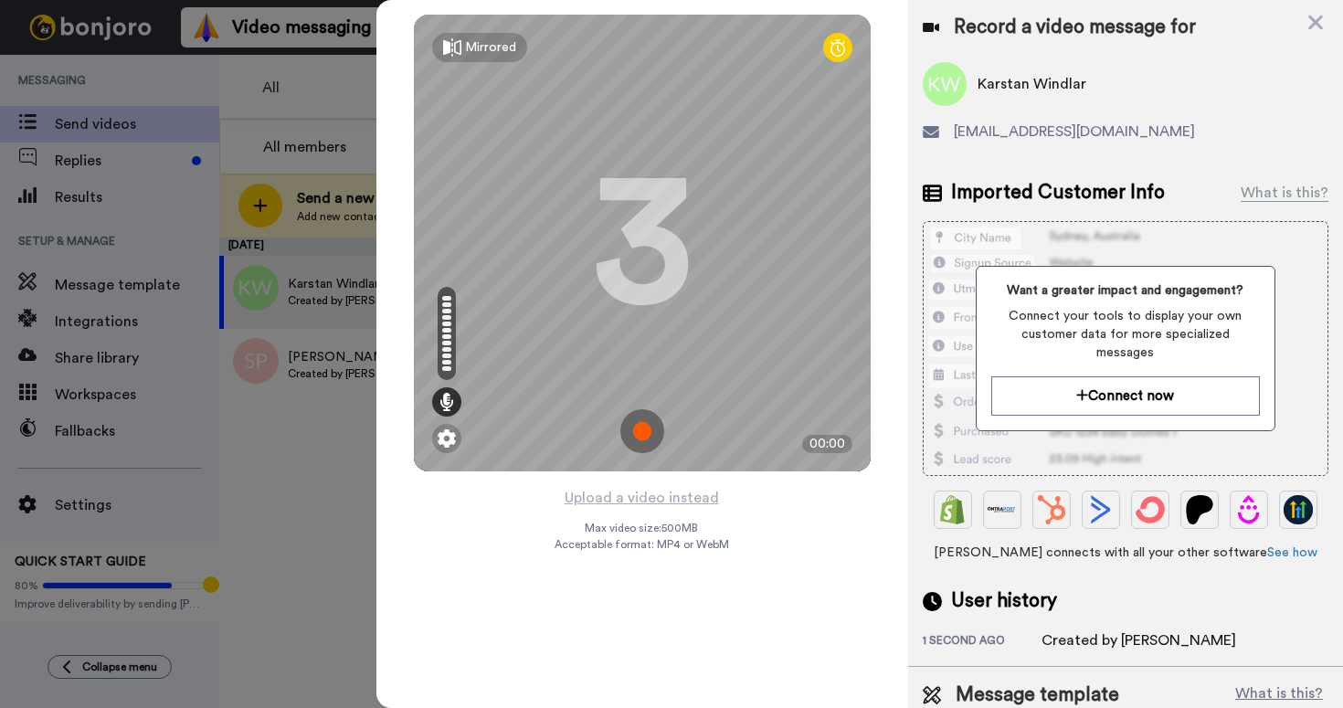
click at [640, 432] on img at bounding box center [642, 431] width 44 height 44
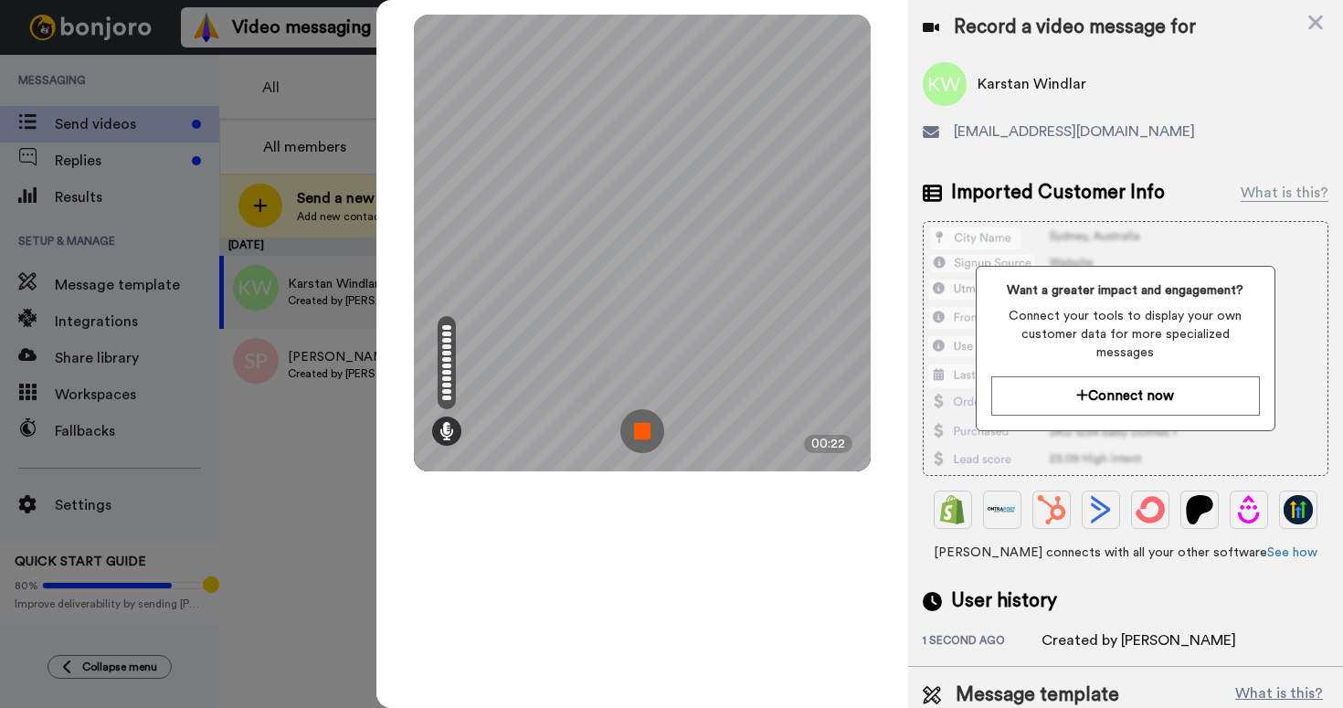
click at [639, 440] on img at bounding box center [642, 431] width 44 height 44
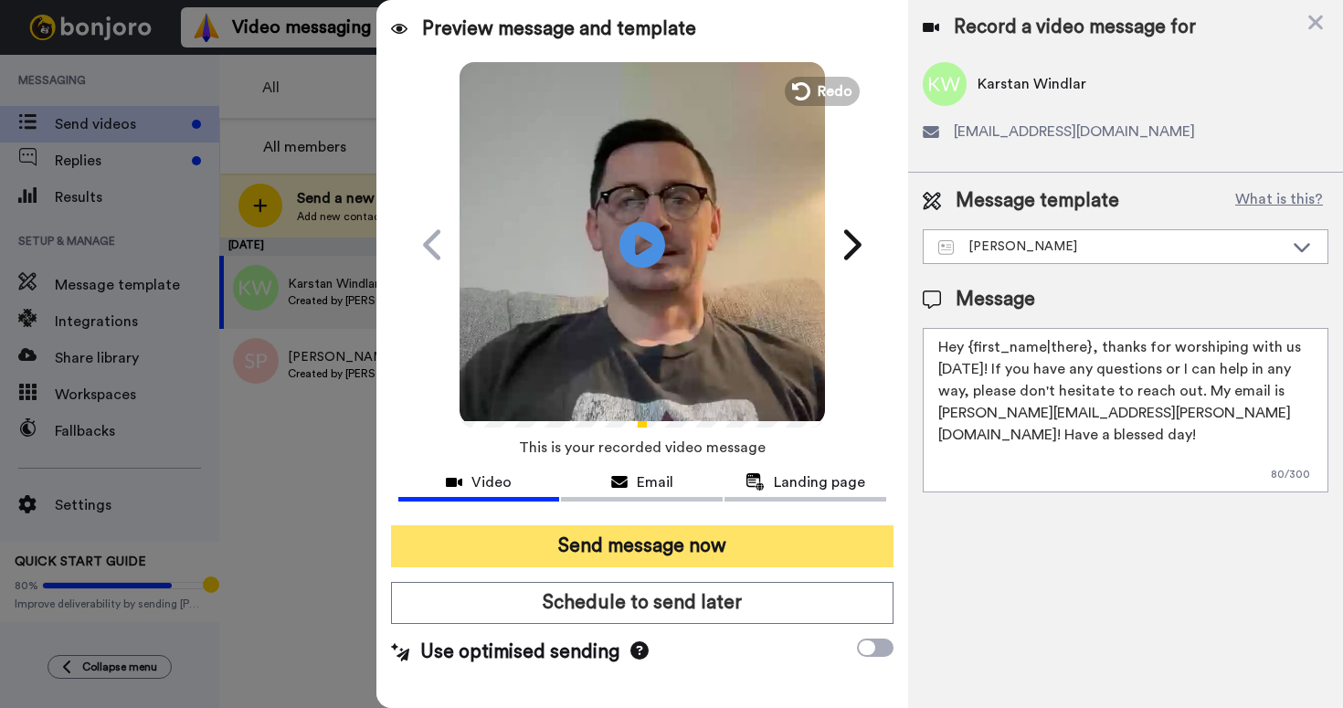
click at [775, 534] on button "Send message now" at bounding box center [642, 546] width 502 height 42
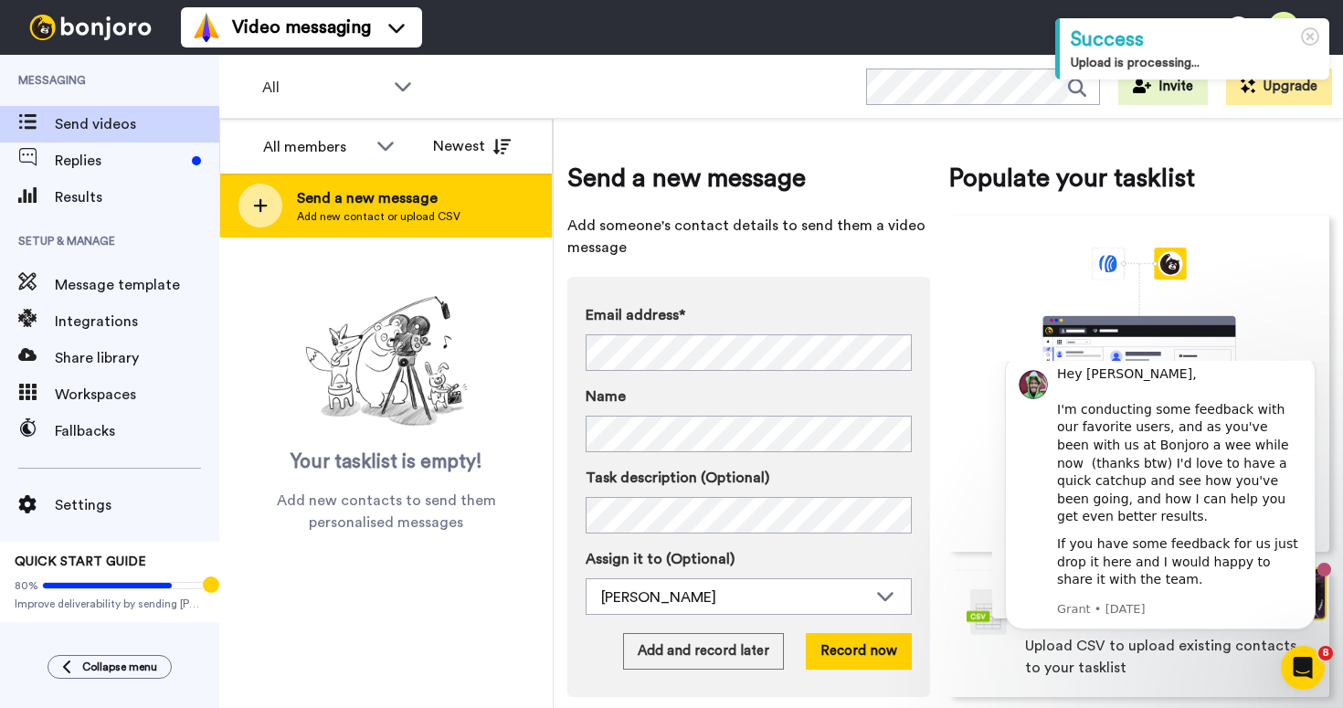
click at [478, 188] on div "Send a new message Add new contact or upload CSV" at bounding box center [386, 206] width 332 height 64
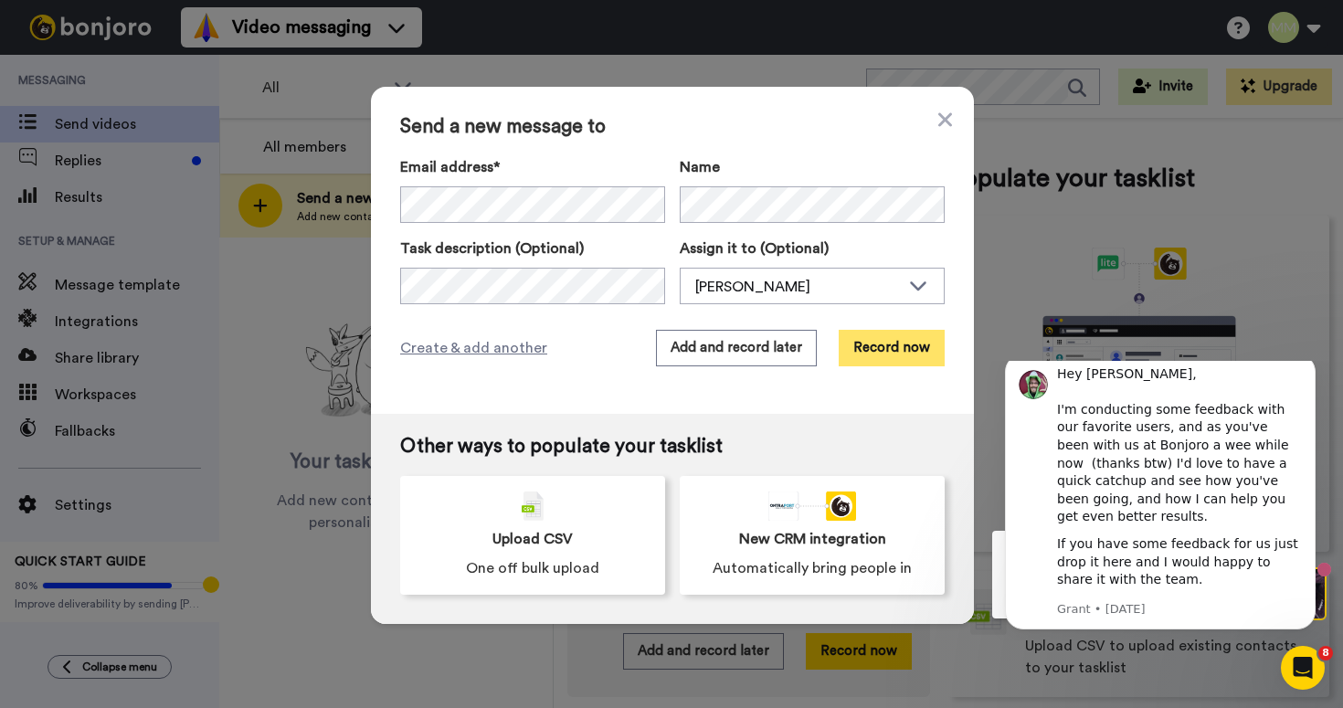
click at [881, 358] on button "Record now" at bounding box center [892, 348] width 106 height 37
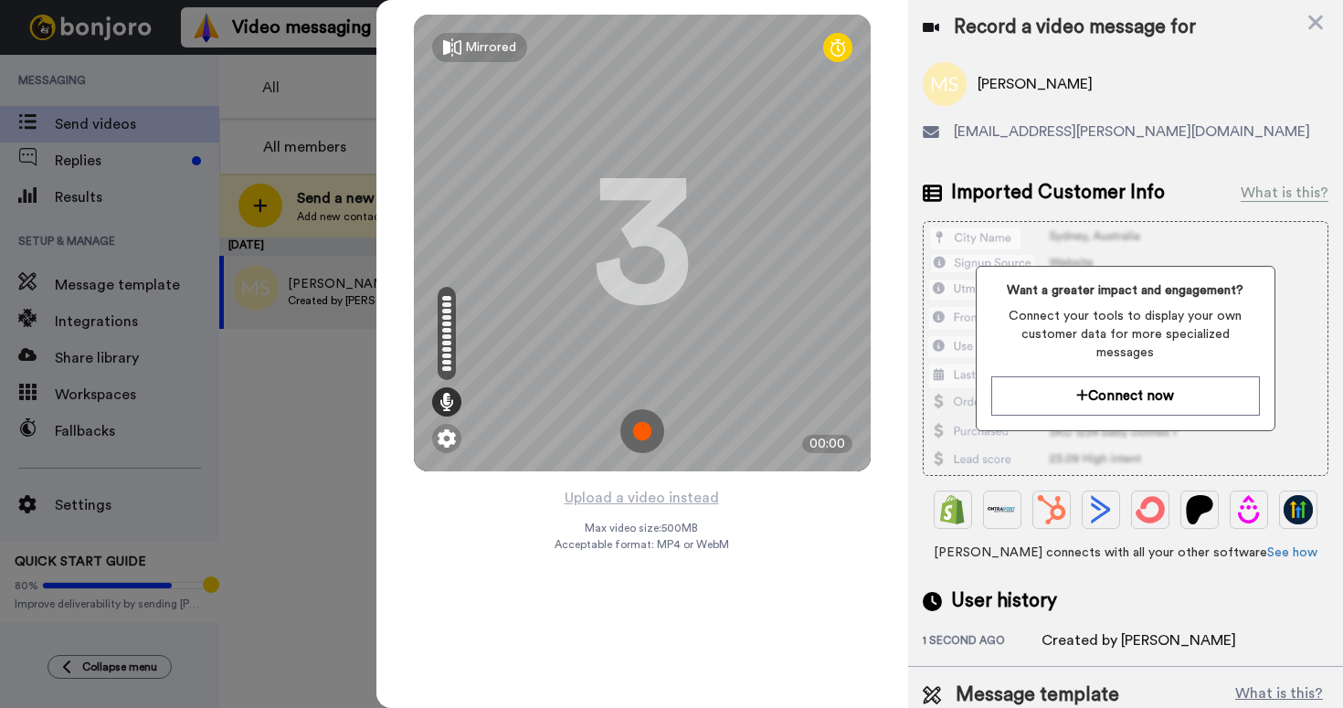
click at [649, 427] on img at bounding box center [642, 431] width 44 height 44
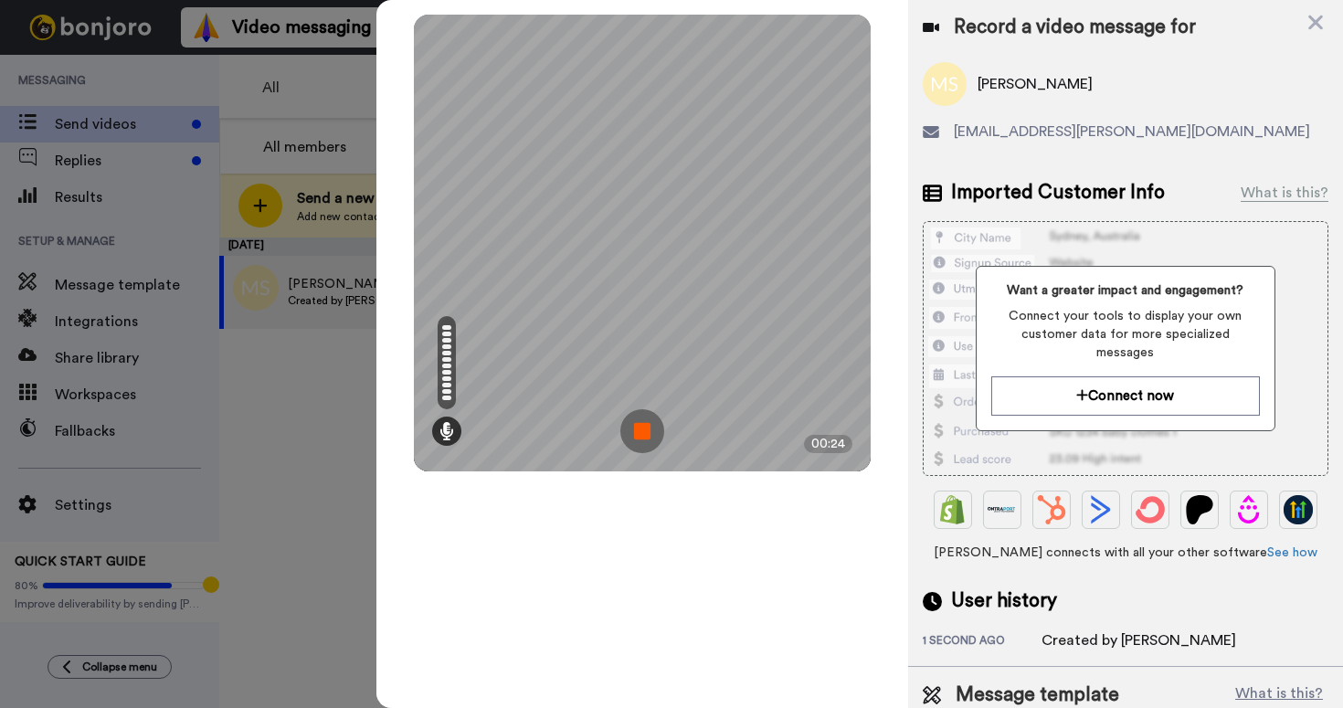
click at [644, 437] on img at bounding box center [642, 431] width 44 height 44
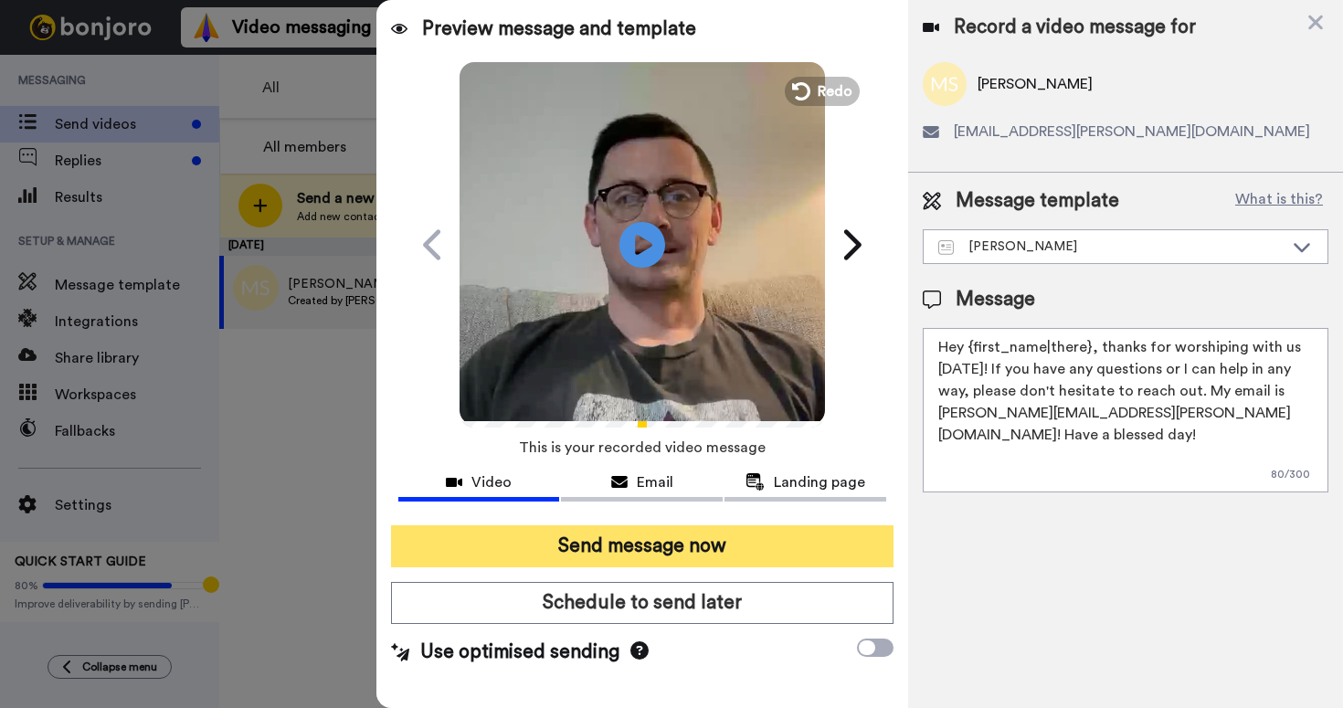
click at [676, 546] on button "Send message now" at bounding box center [642, 546] width 502 height 42
